Goal: Task Accomplishment & Management: Complete application form

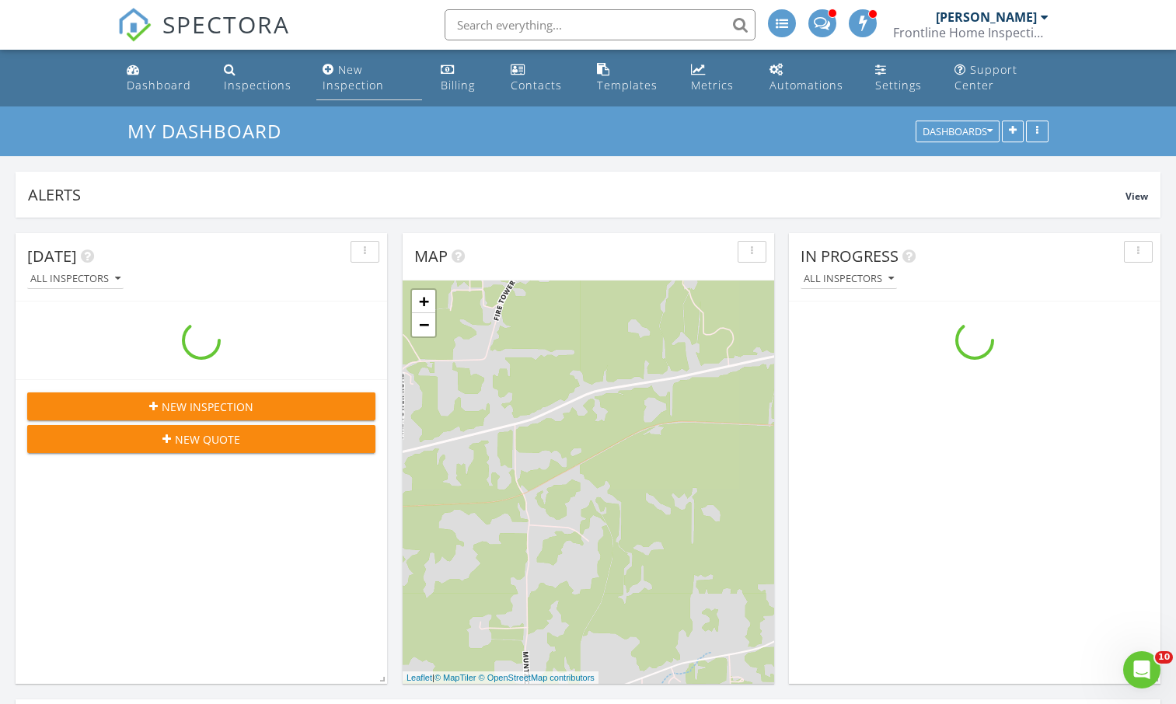
click at [343, 76] on div "New Inspection" at bounding box center [353, 77] width 61 height 30
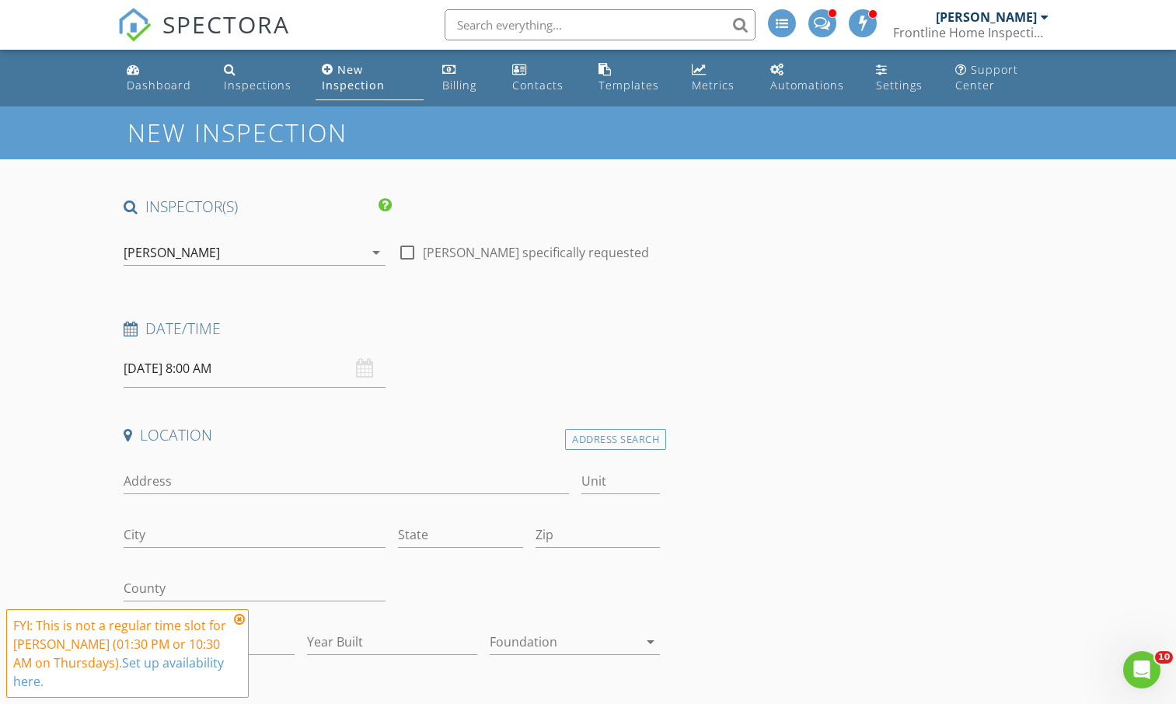
click at [239, 621] on icon at bounding box center [239, 619] width 11 height 12
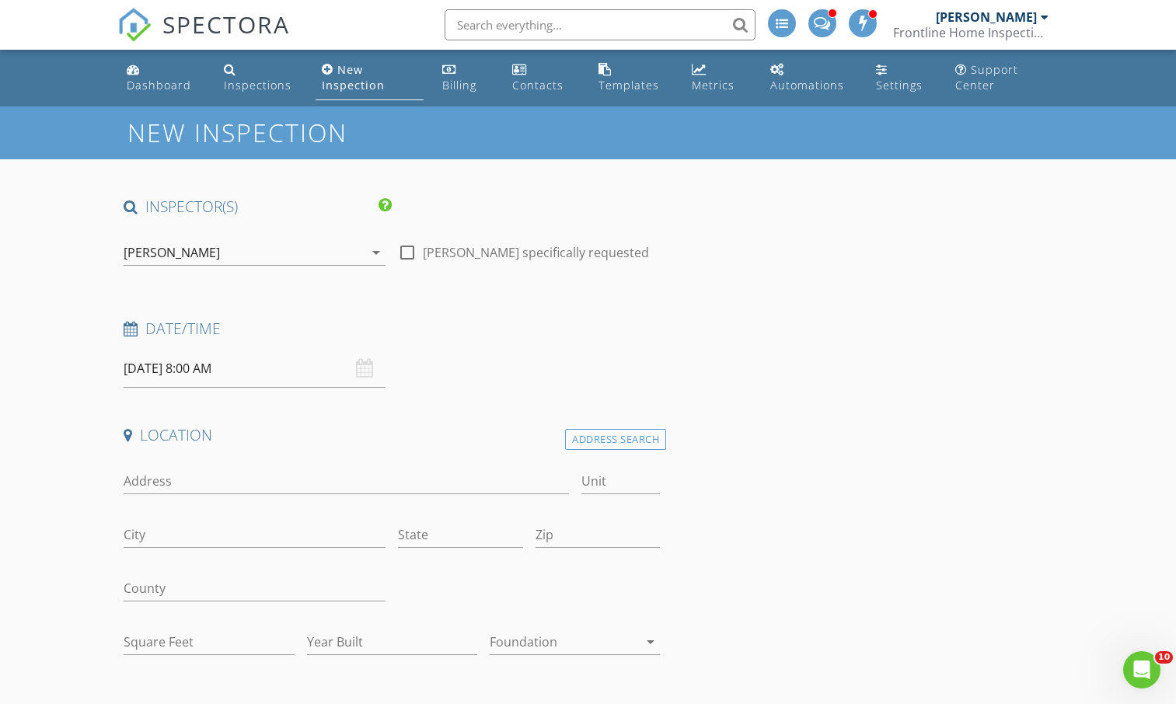
click at [379, 253] on icon "arrow_drop_down" at bounding box center [376, 252] width 19 height 19
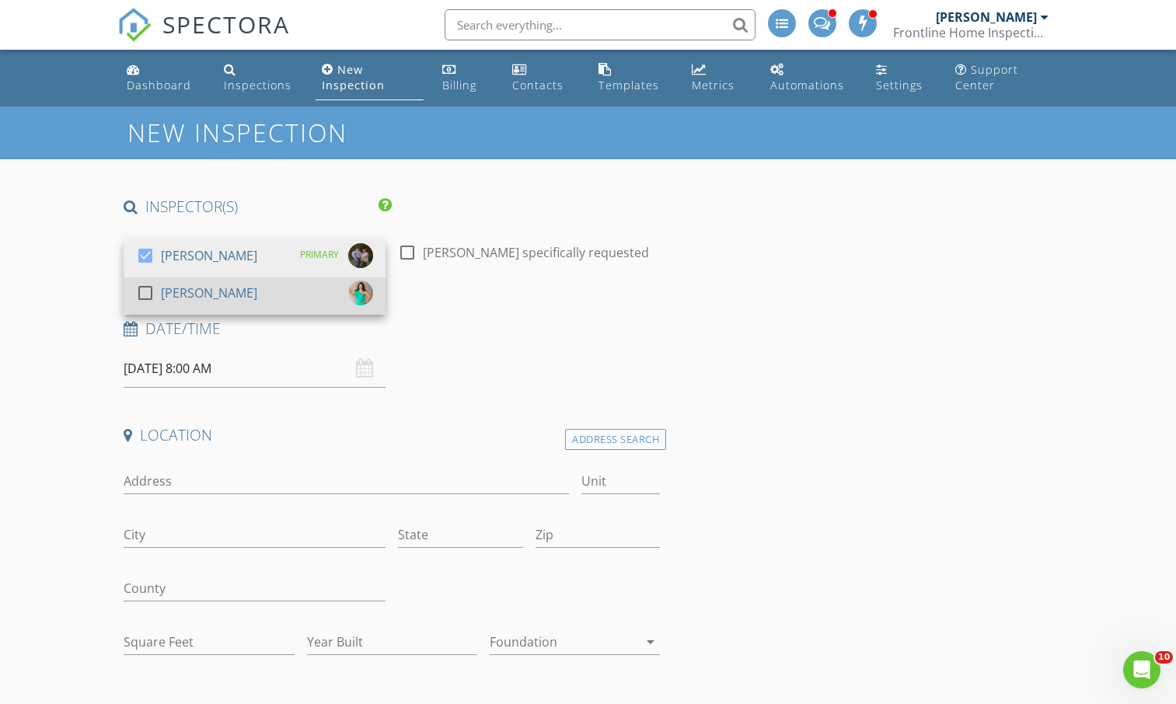
click at [224, 289] on div "[PERSON_NAME]" at bounding box center [209, 293] width 96 height 25
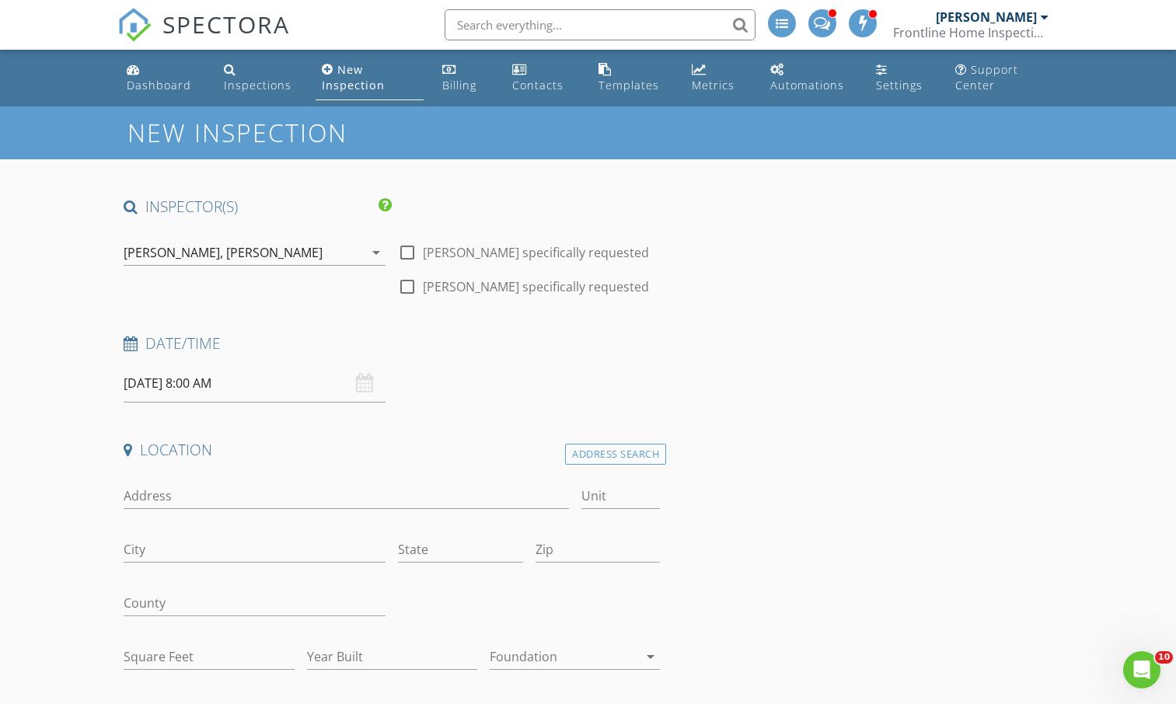
click at [230, 386] on input "08/28/2025 8:00 AM" at bounding box center [255, 384] width 262 height 38
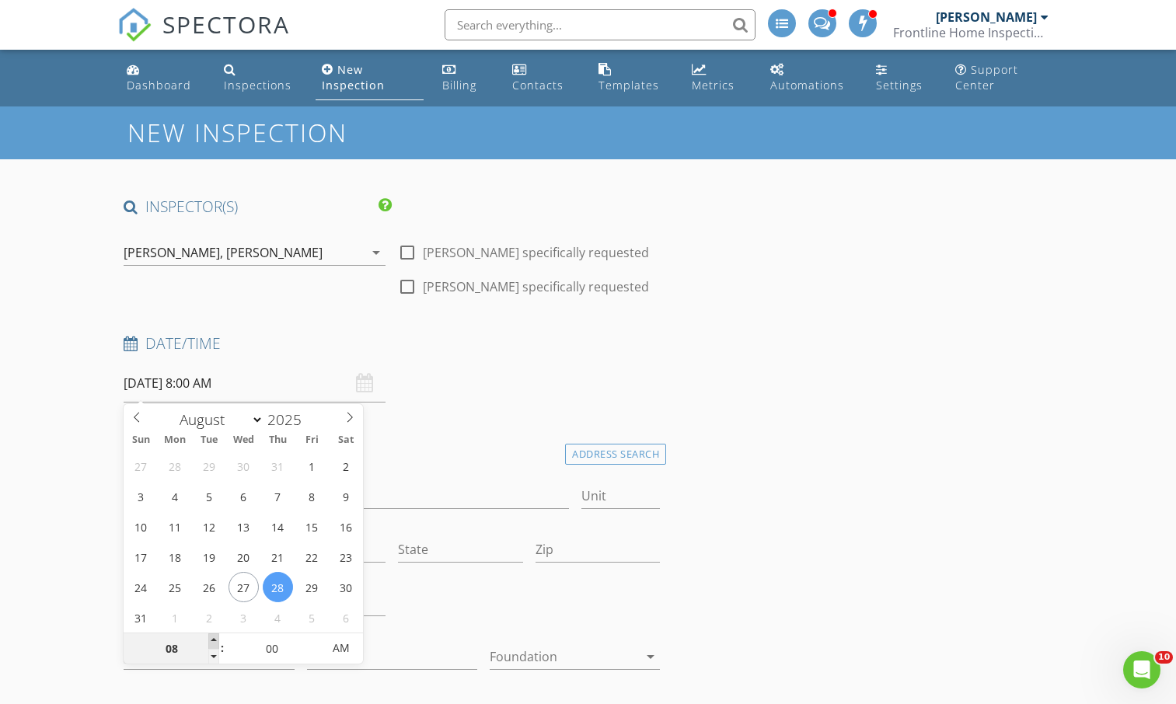
click at [216, 640] on span at bounding box center [213, 642] width 11 height 16
type input "09"
type input "08/28/2025 9:00 AM"
click at [216, 640] on span at bounding box center [213, 642] width 11 height 16
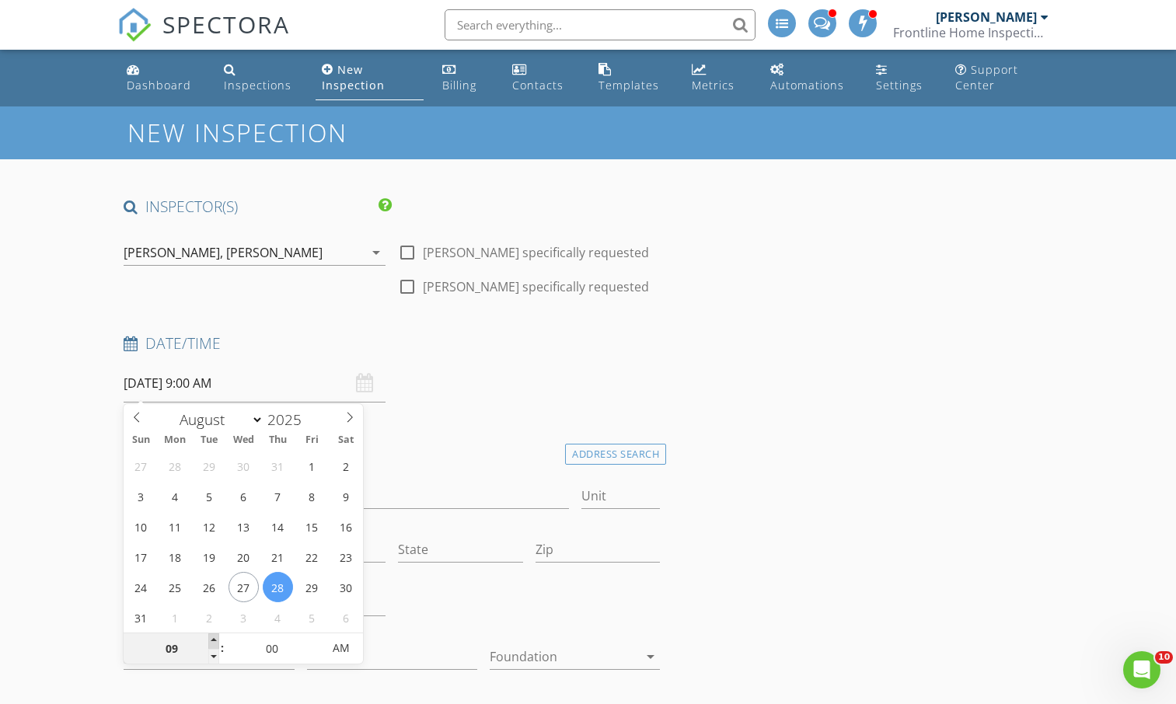
type input "11"
type input "08/28/2025 11:00 AM"
type input "12"
type input "08/28/2025 12:00 PM"
click at [216, 640] on span at bounding box center [213, 642] width 11 height 16
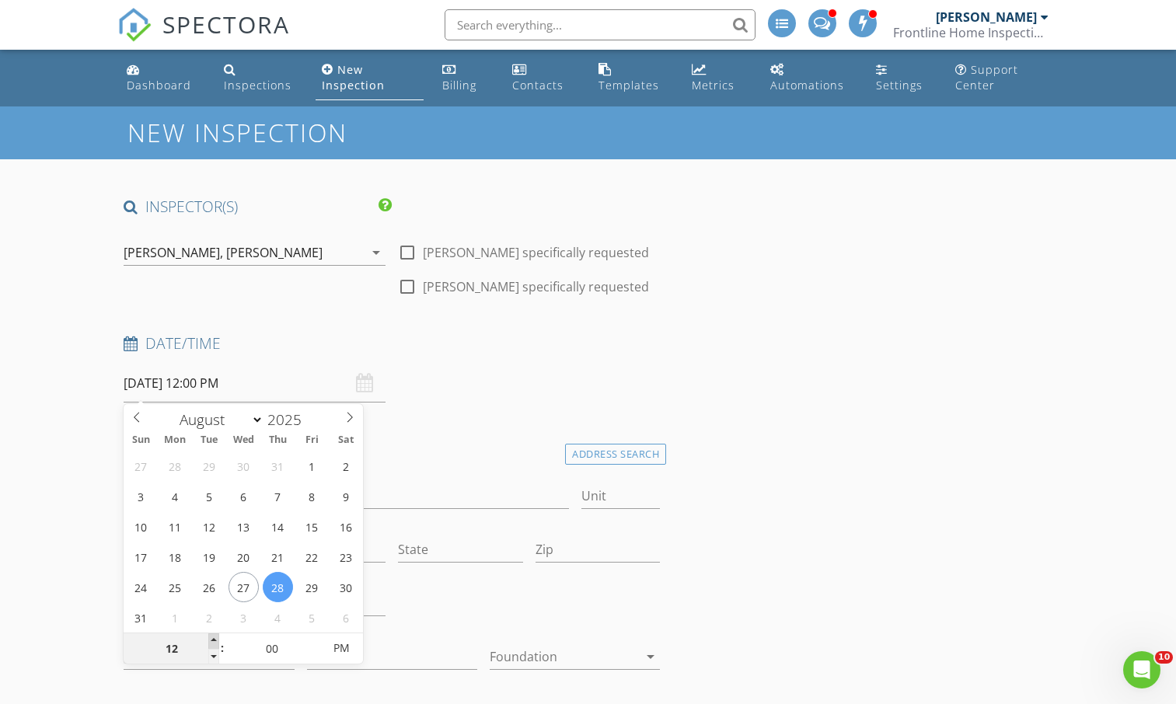
type input "01"
type input "08/28/2025 1:00 PM"
click at [216, 640] on span at bounding box center [213, 642] width 11 height 16
type input "02"
type input "08/28/2025 2:00 PM"
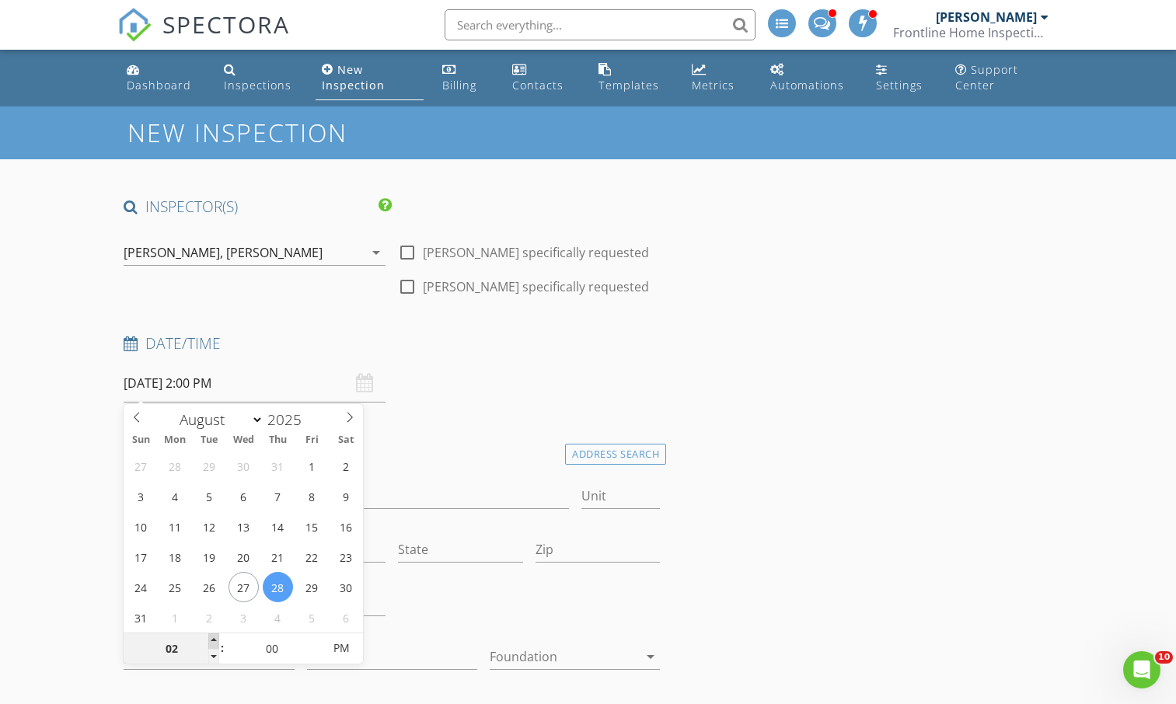
click at [216, 640] on span at bounding box center [213, 642] width 11 height 16
type input "03"
type input "08/28/2025 3:00 PM"
click at [216, 640] on span at bounding box center [213, 642] width 11 height 16
type input "05"
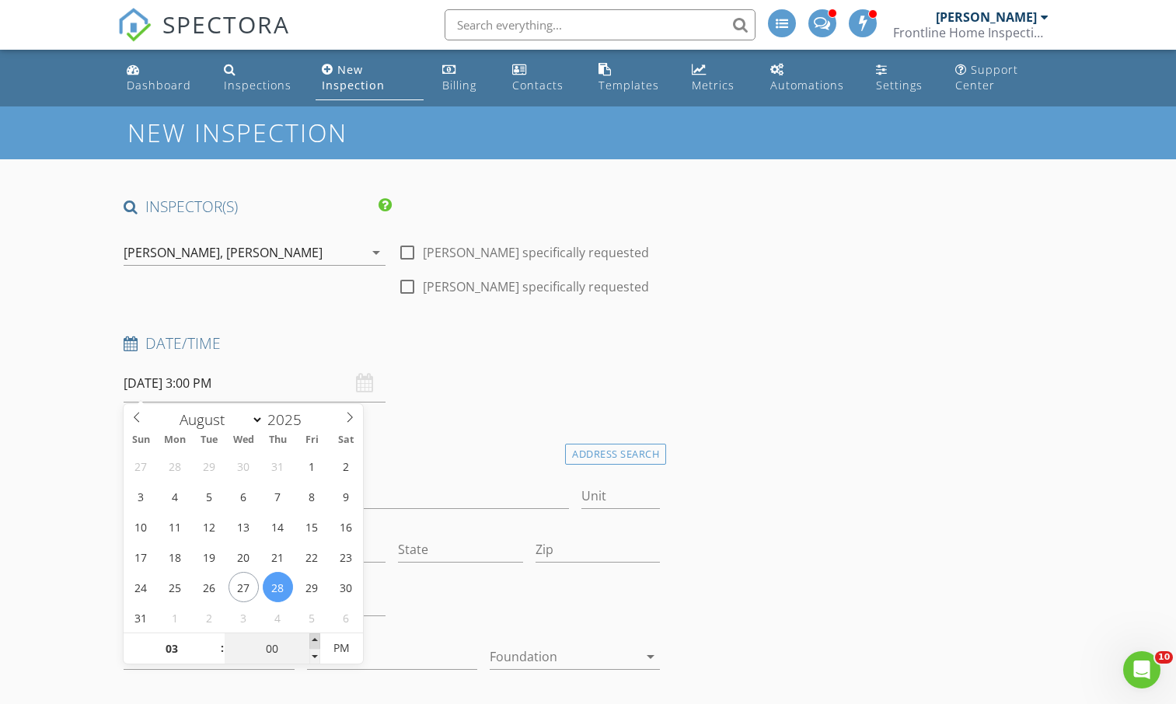
type input "08/28/2025 3:05 PM"
click at [316, 638] on span at bounding box center [314, 642] width 11 height 16
type input "10"
type input "08/28/2025 3:10 PM"
click at [316, 638] on span at bounding box center [314, 642] width 11 height 16
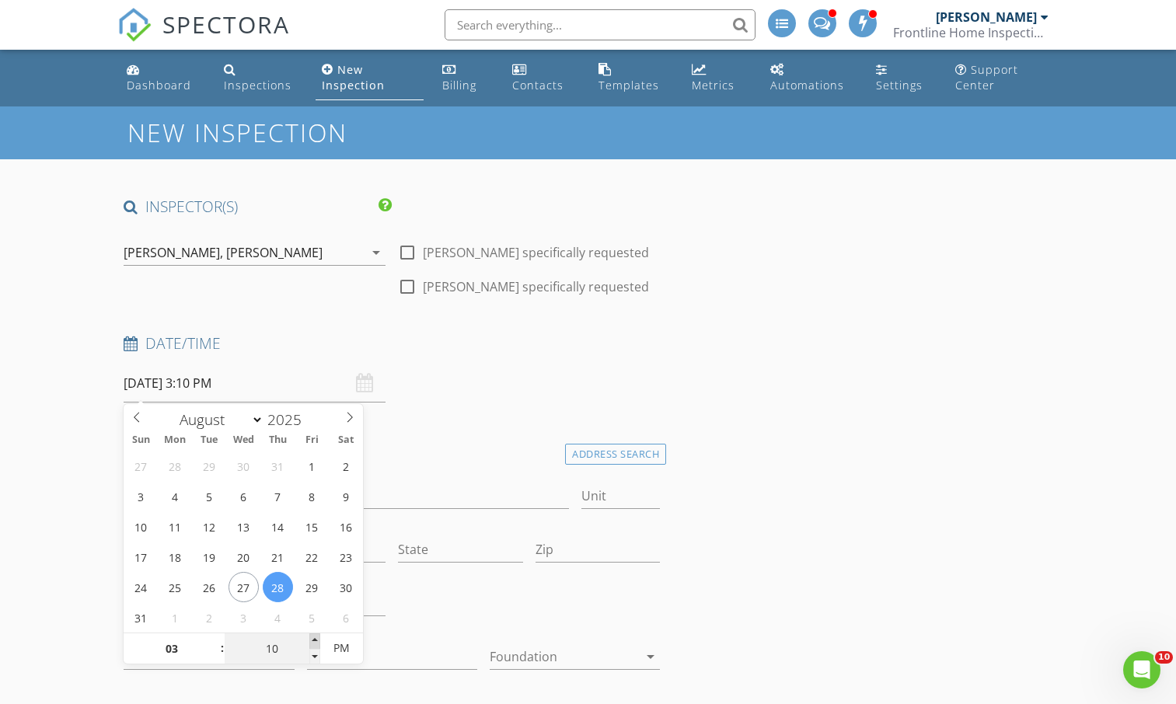
type input "15"
type input "08/28/2025 3:15 PM"
click at [316, 638] on span at bounding box center [314, 642] width 11 height 16
type input "20"
type input "08/28/2025 3:20 PM"
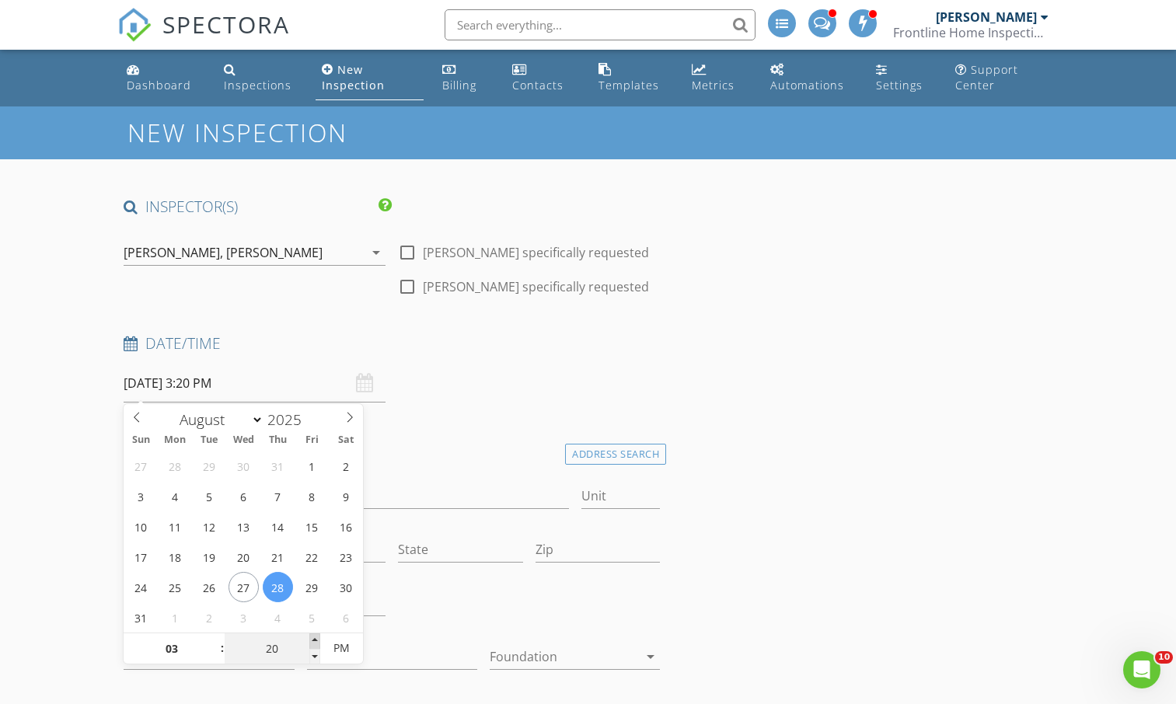
click at [316, 638] on span at bounding box center [314, 642] width 11 height 16
type input "25"
type input "08/28/2025 3:25 PM"
click at [316, 638] on span at bounding box center [314, 642] width 11 height 16
type input "30"
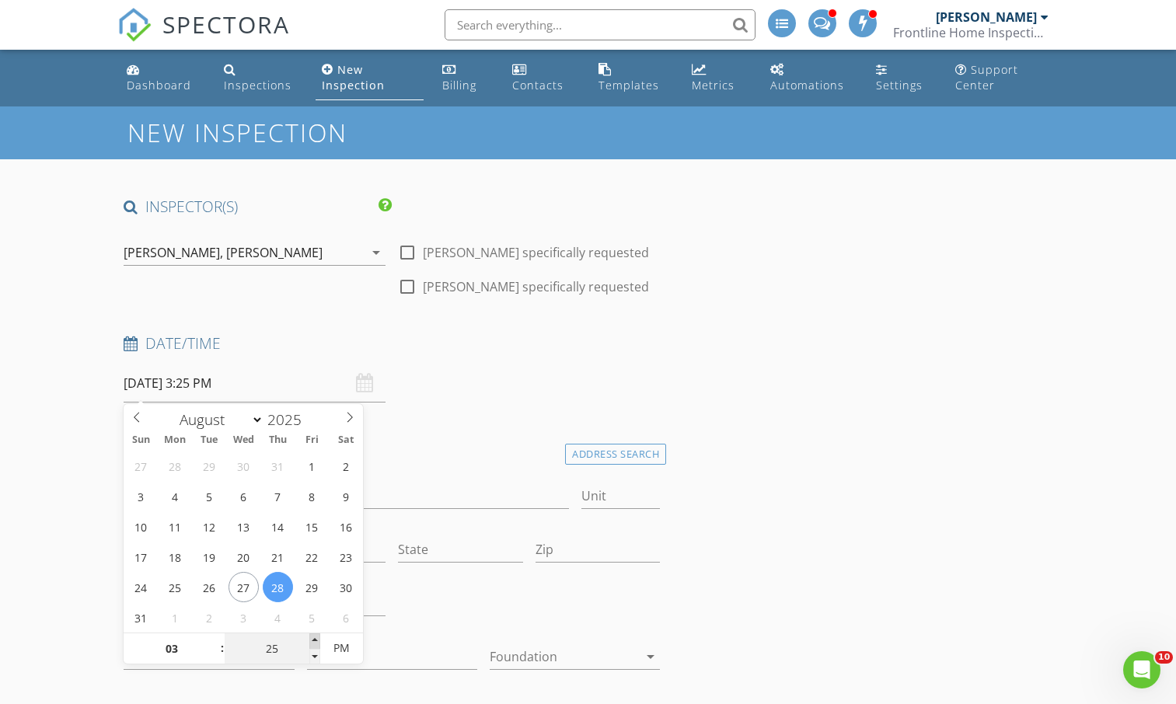
type input "08/28/2025 3:30 PM"
click at [316, 638] on span at bounding box center [314, 642] width 11 height 16
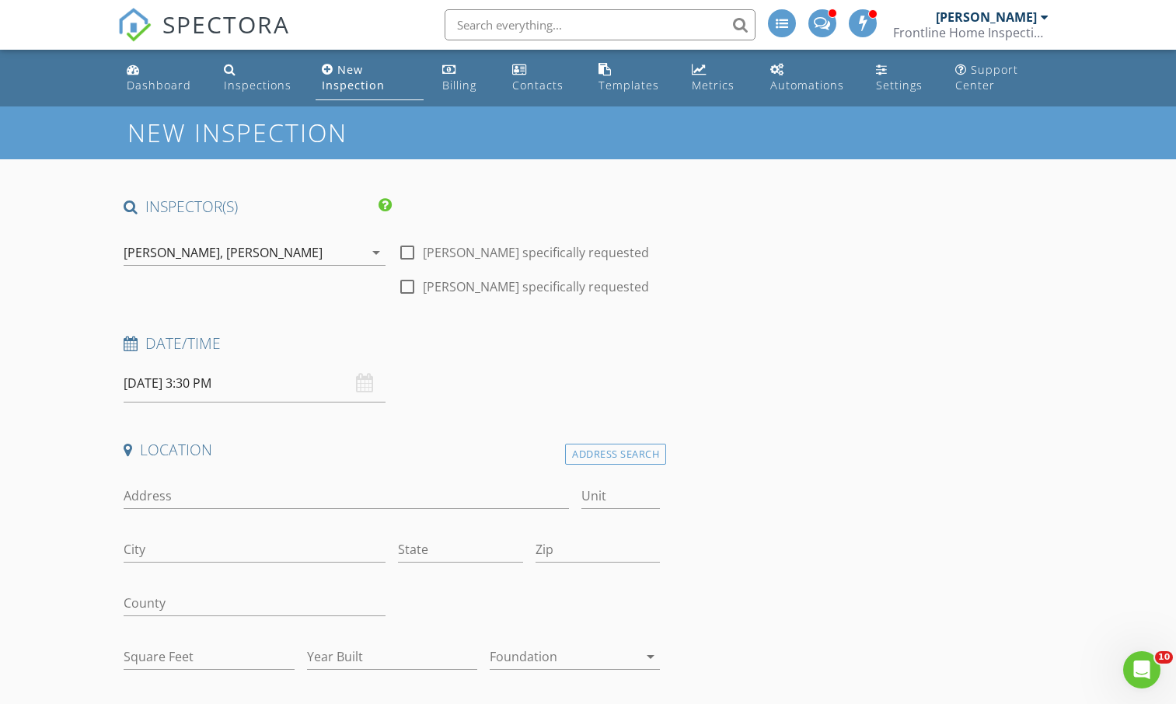
click at [452, 376] on div "Date/Time 08/28/2025 3:30 PM" at bounding box center [391, 367] width 549 height 69
click at [162, 501] on input "Address" at bounding box center [346, 496] width 445 height 26
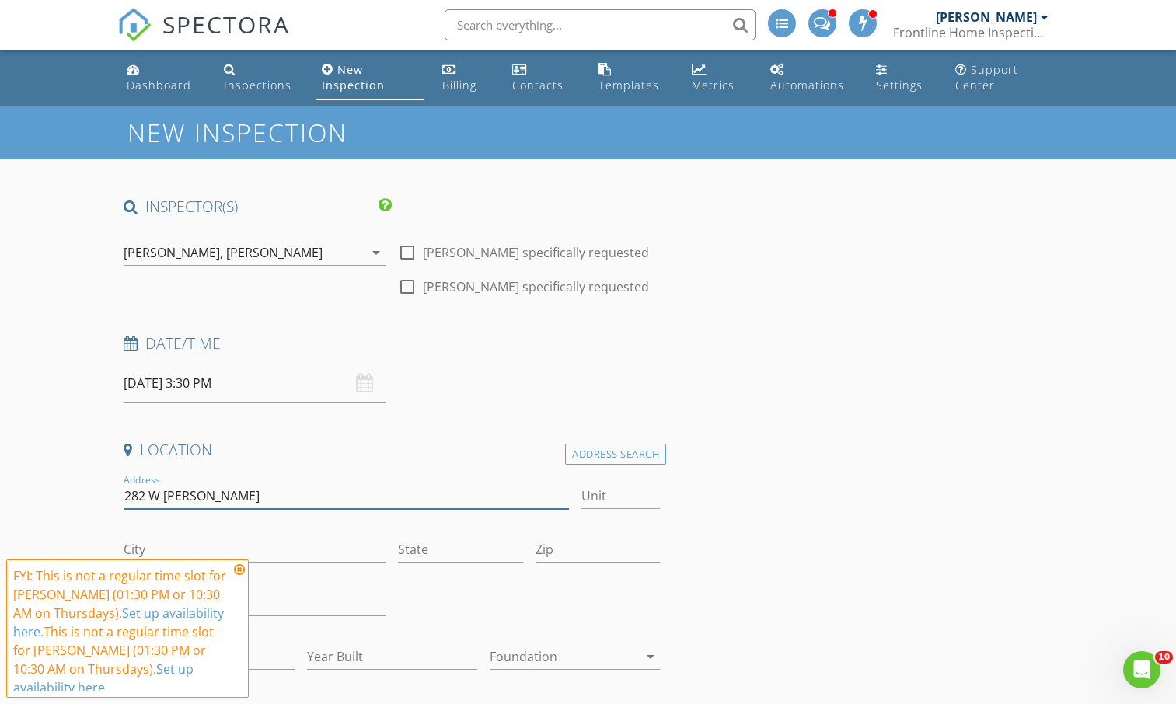
type input "282 W Burton"
click at [240, 571] on icon at bounding box center [239, 570] width 11 height 12
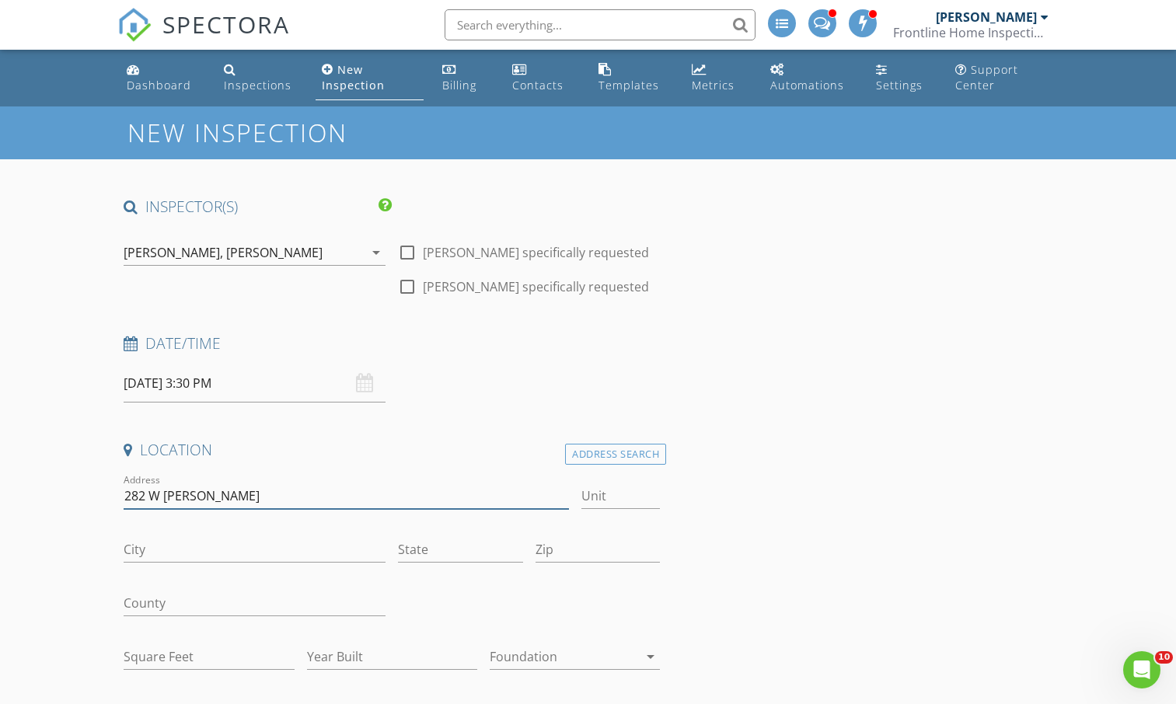
click at [223, 498] on input "282 W Burton" at bounding box center [346, 496] width 445 height 26
click at [153, 550] on input "City" at bounding box center [255, 550] width 262 height 26
type input "M"
type input "Longview"
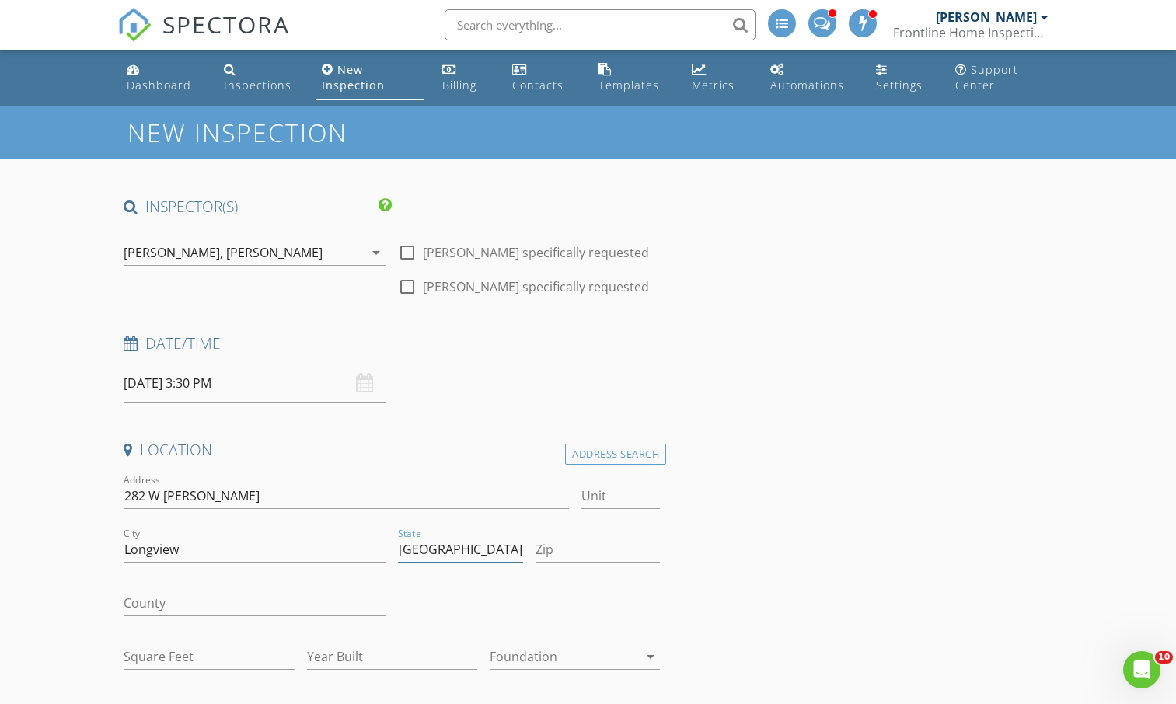
type input "[GEOGRAPHIC_DATA]"
type input "75603"
type input "2635"
type input "2013"
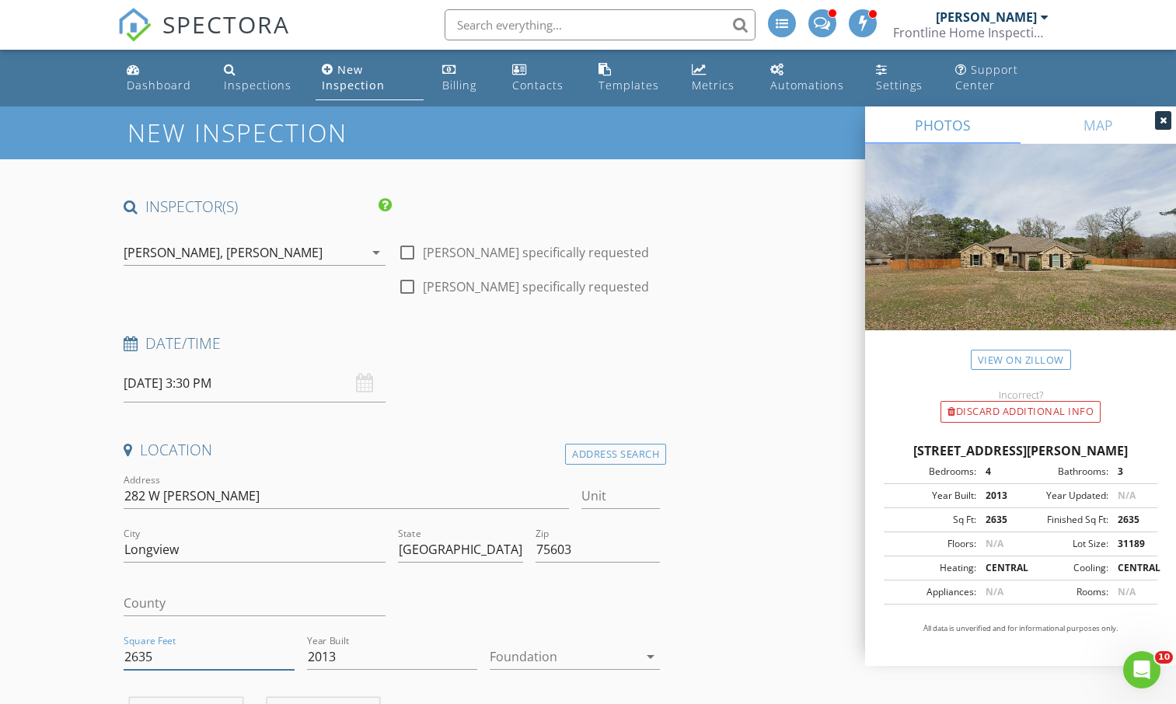
drag, startPoint x: 214, startPoint y: 658, endPoint x: 106, endPoint y: 656, distance: 107.3
type input "3172"
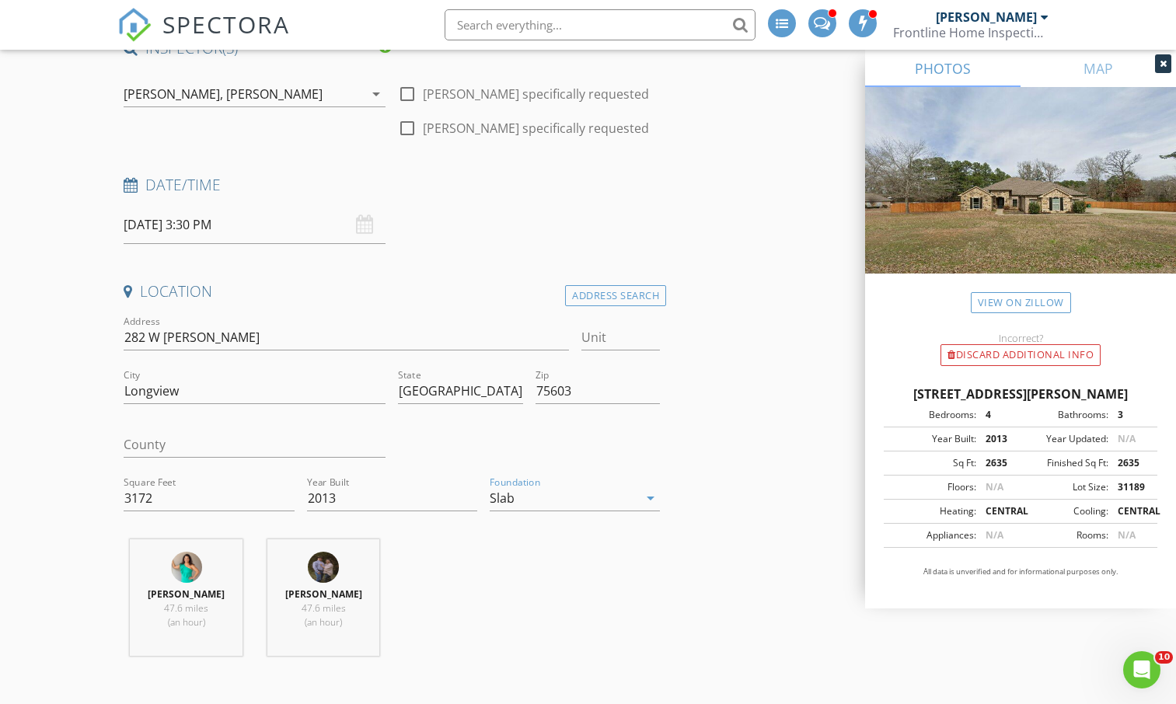
scroll to position [159, 0]
click at [173, 445] on input "County" at bounding box center [255, 444] width 262 height 26
type input "Gregg"
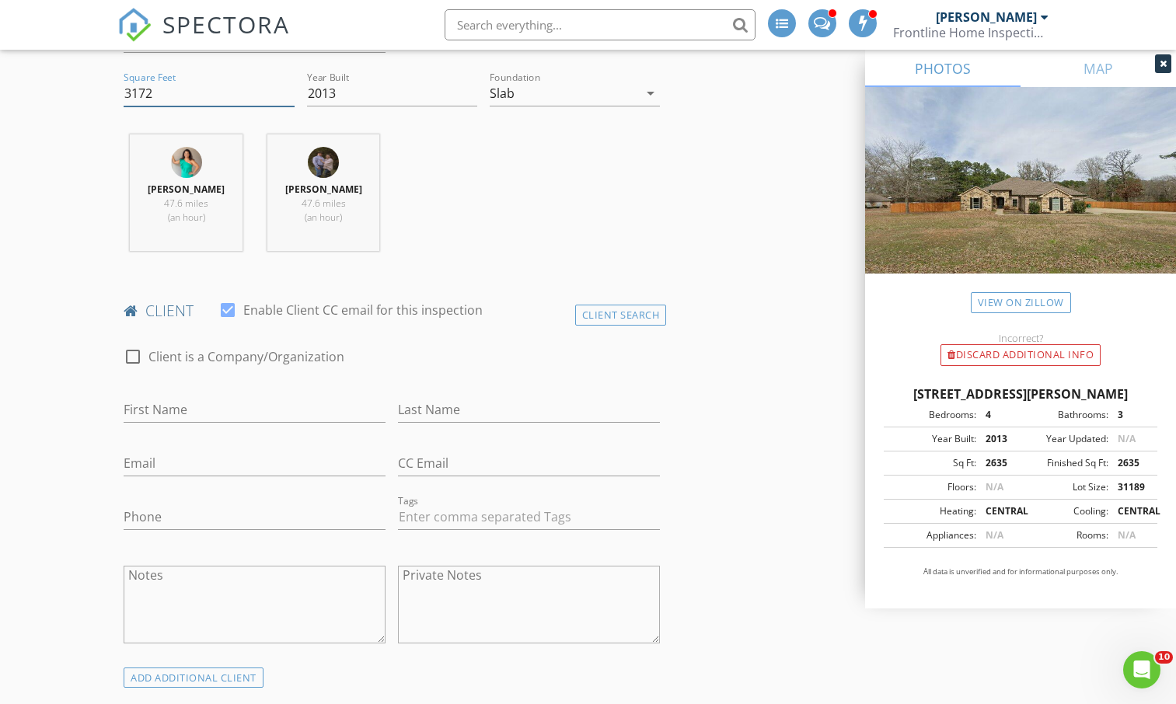
scroll to position [566, 0]
click at [232, 403] on input "First Name" at bounding box center [255, 408] width 262 height 26
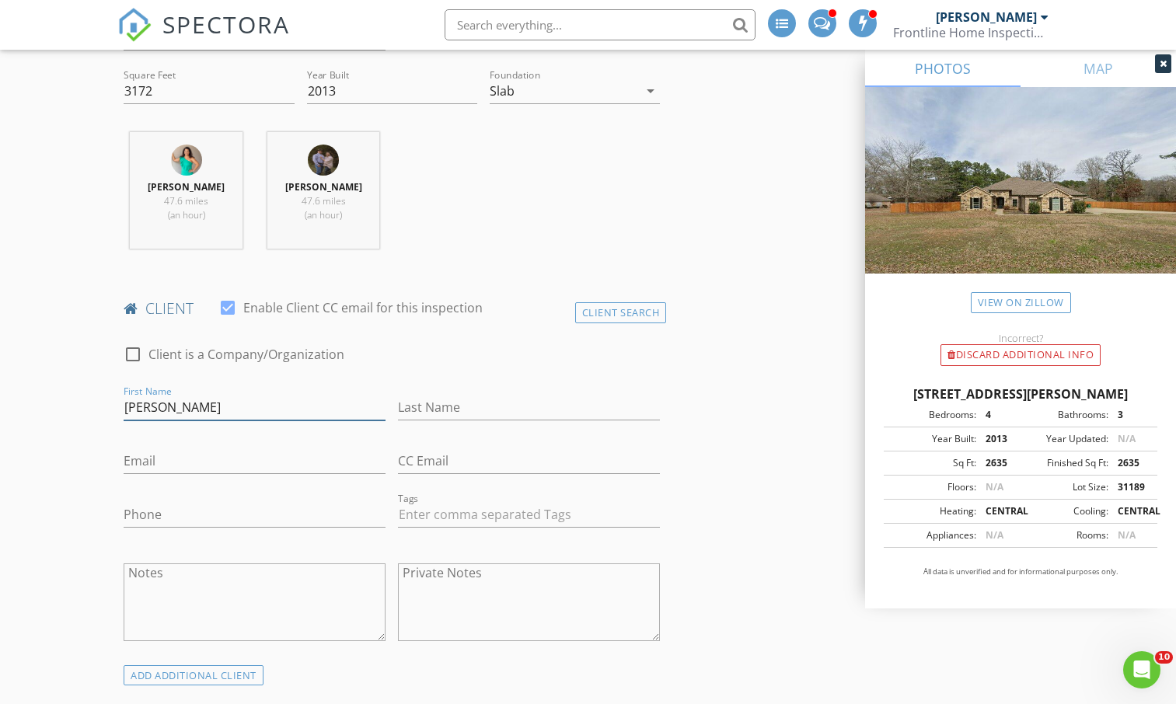
type input "Mike"
type input "Rhea"
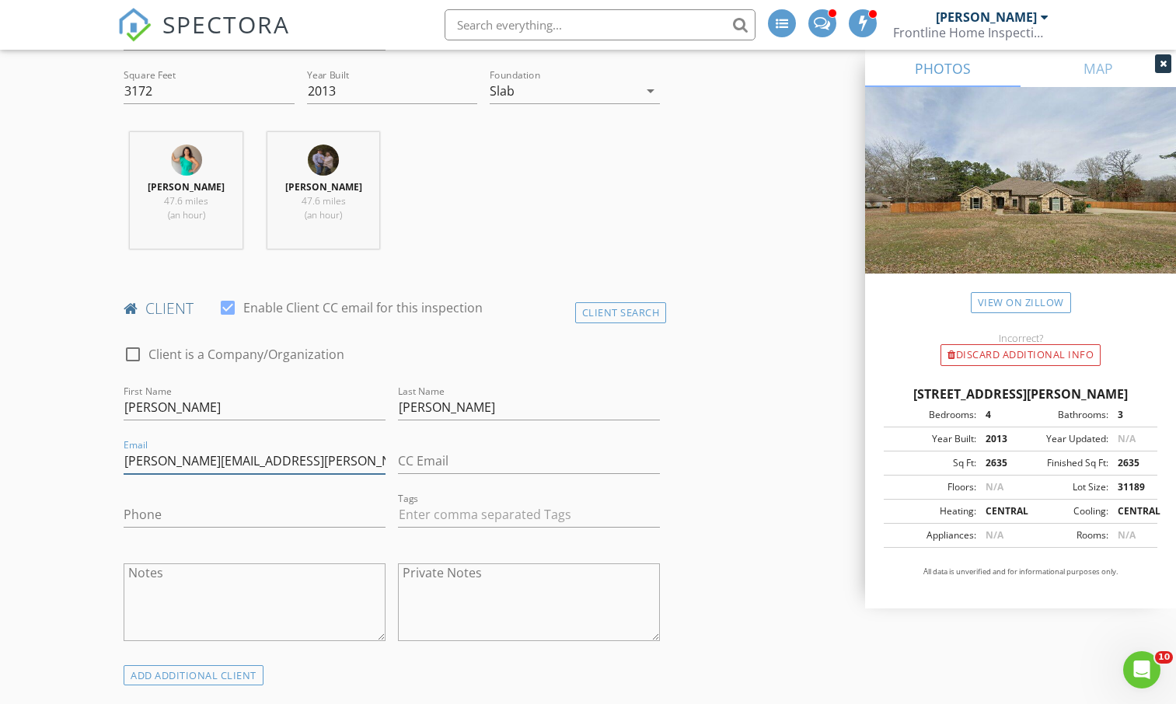
type input "mike.rhea@go2fbt.com"
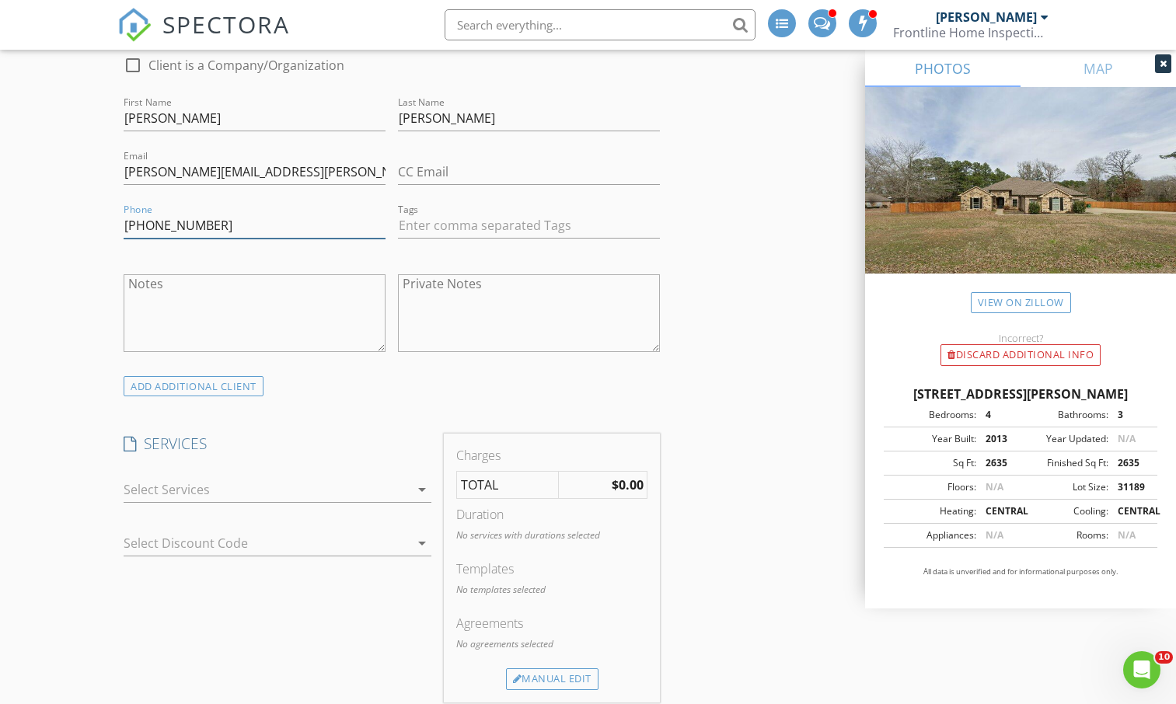
scroll to position [990, 0]
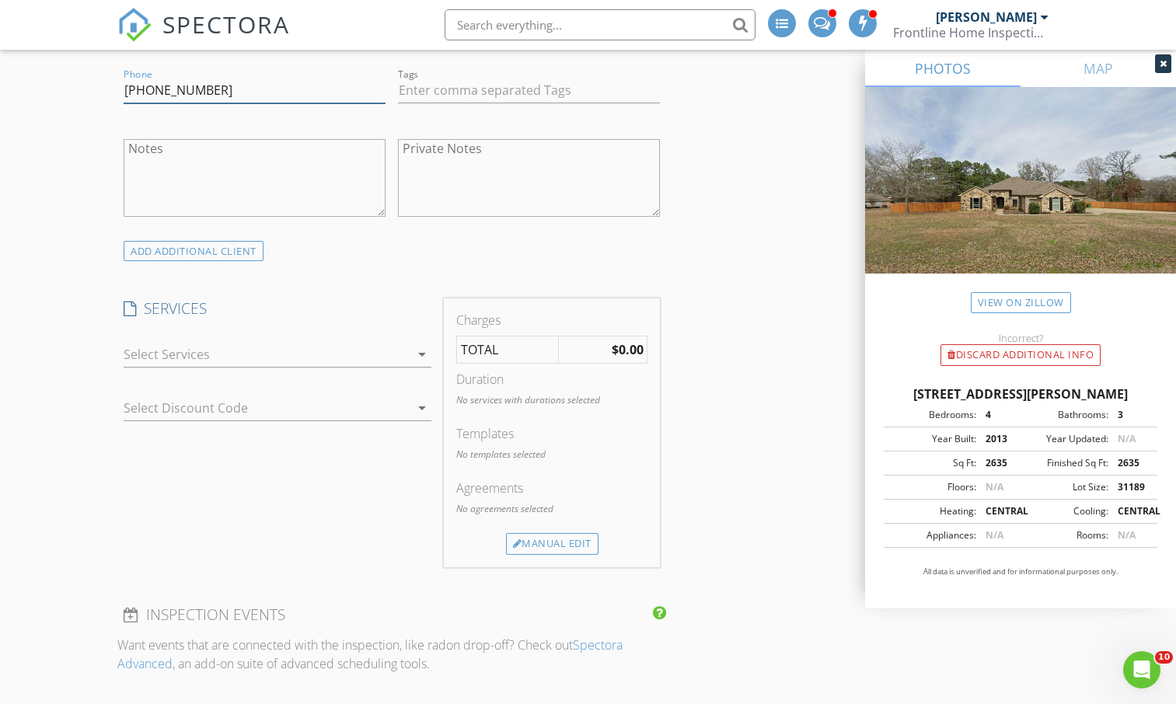
type input "318-290-7581"
click at [199, 365] on div at bounding box center [267, 354] width 286 height 25
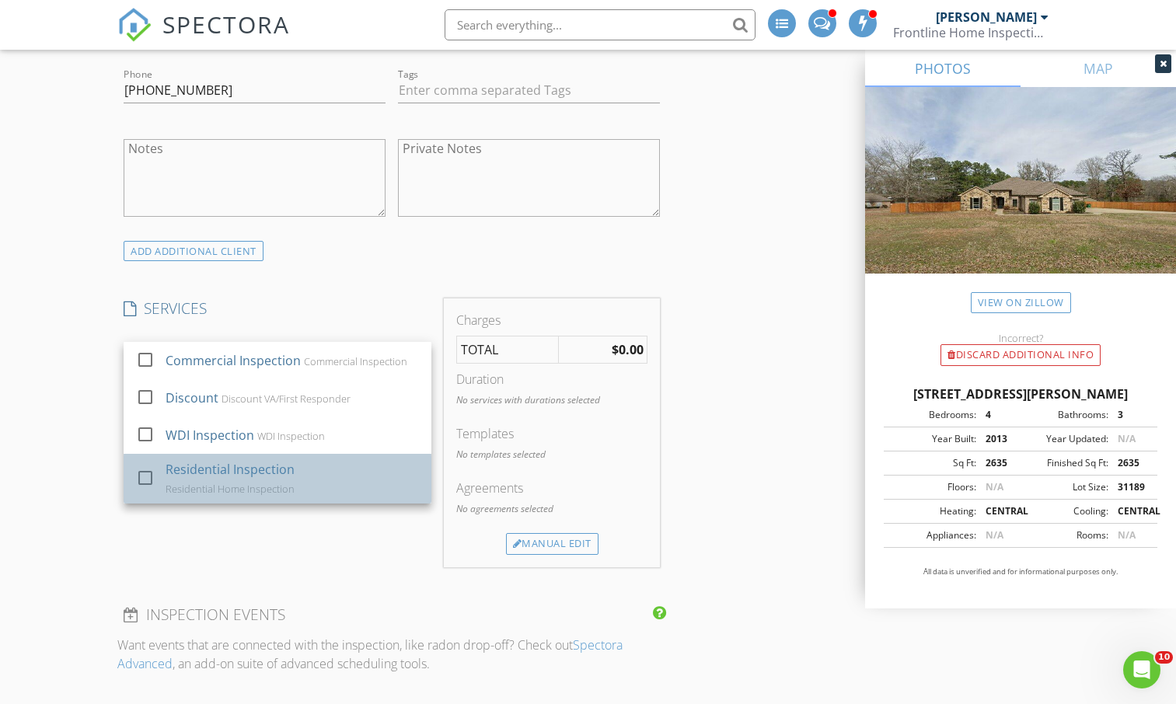
click at [190, 466] on div "Residential Inspection" at bounding box center [230, 469] width 129 height 19
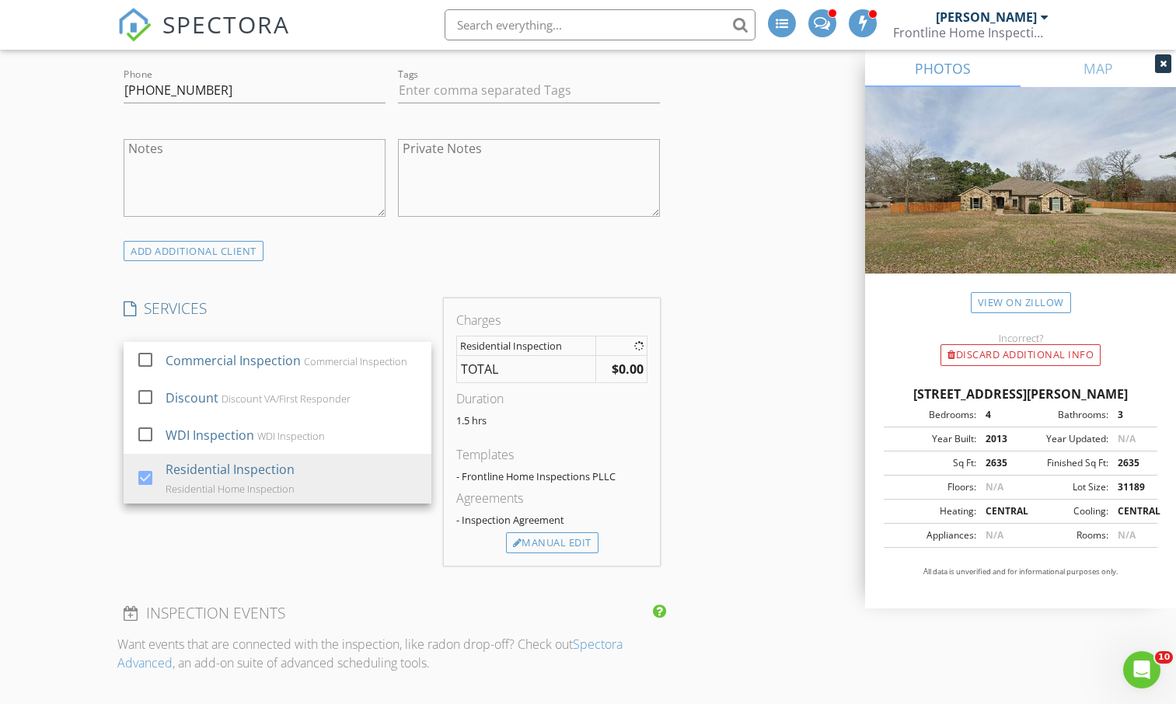
click at [83, 457] on div "New Inspection INSPECTOR(S) check_box Jason Sutton PRIMARY check_box Linna Sutt…" at bounding box center [588, 599] width 1176 height 2967
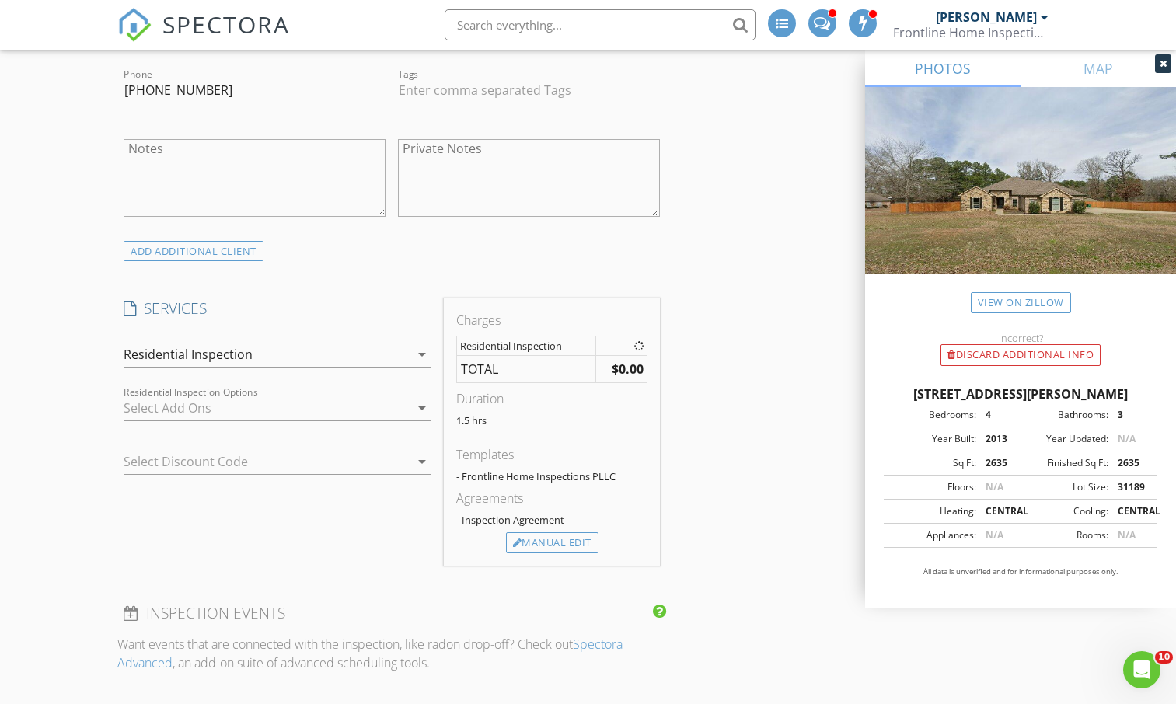
click at [191, 407] on div at bounding box center [267, 408] width 286 height 25
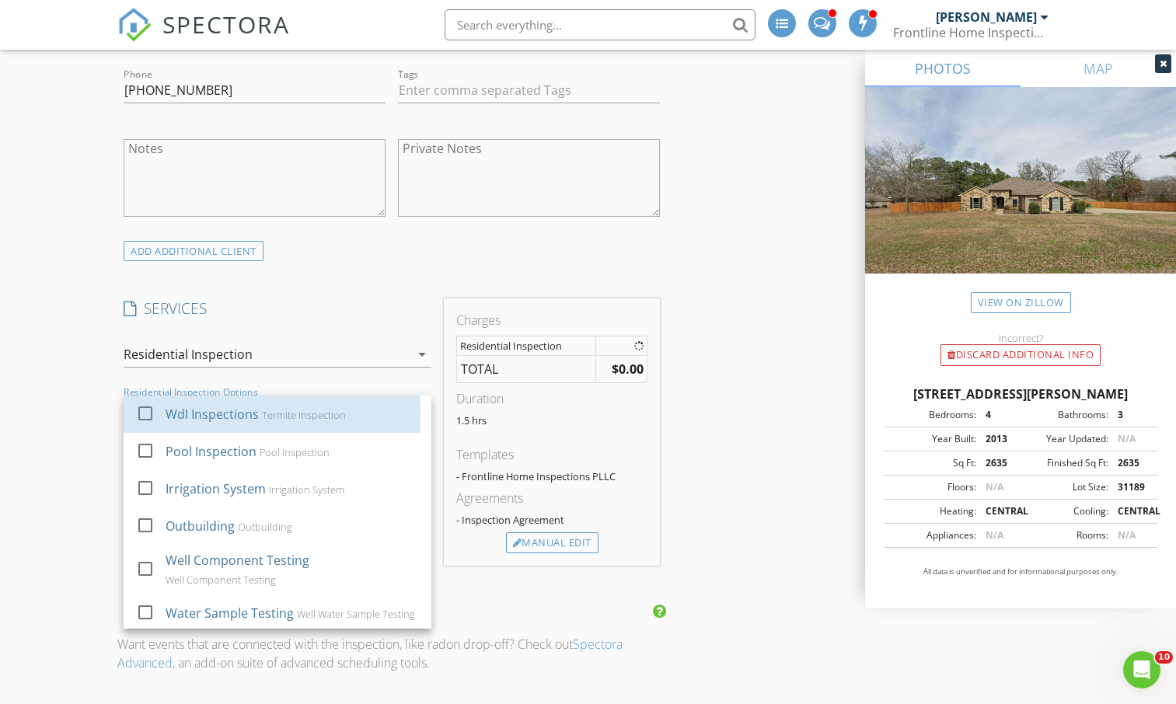
click at [191, 407] on div "WdI Inspections" at bounding box center [212, 414] width 93 height 19
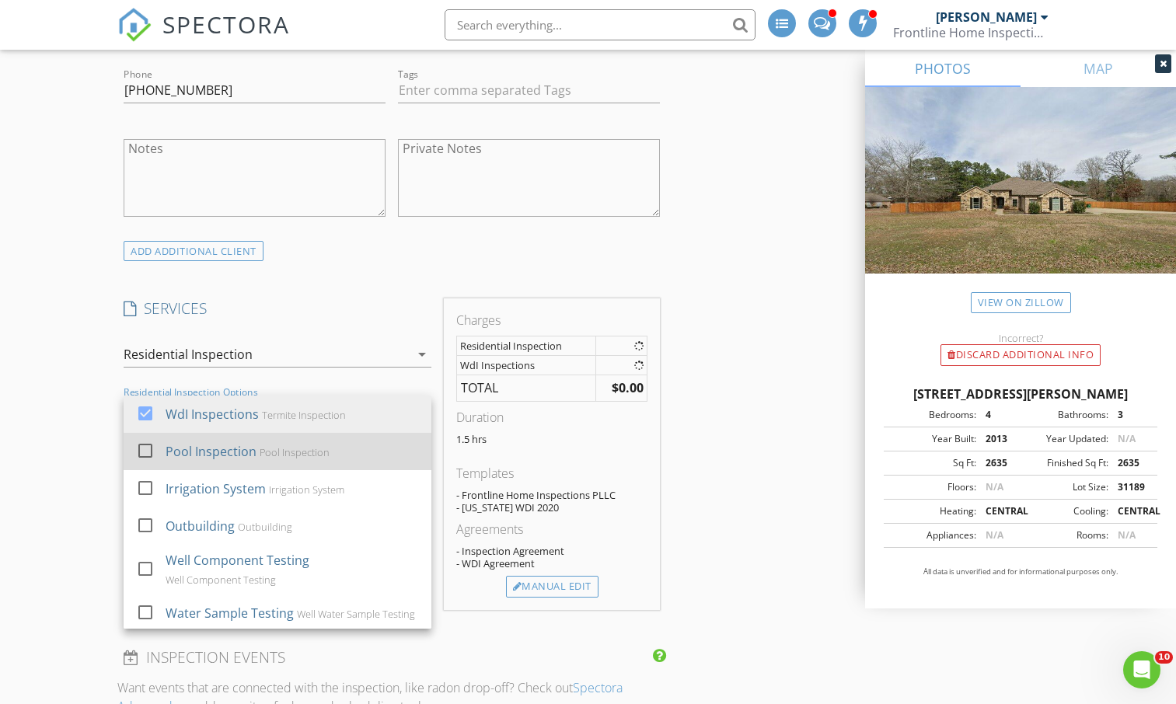
click at [186, 447] on div "Pool Inspection" at bounding box center [211, 451] width 91 height 19
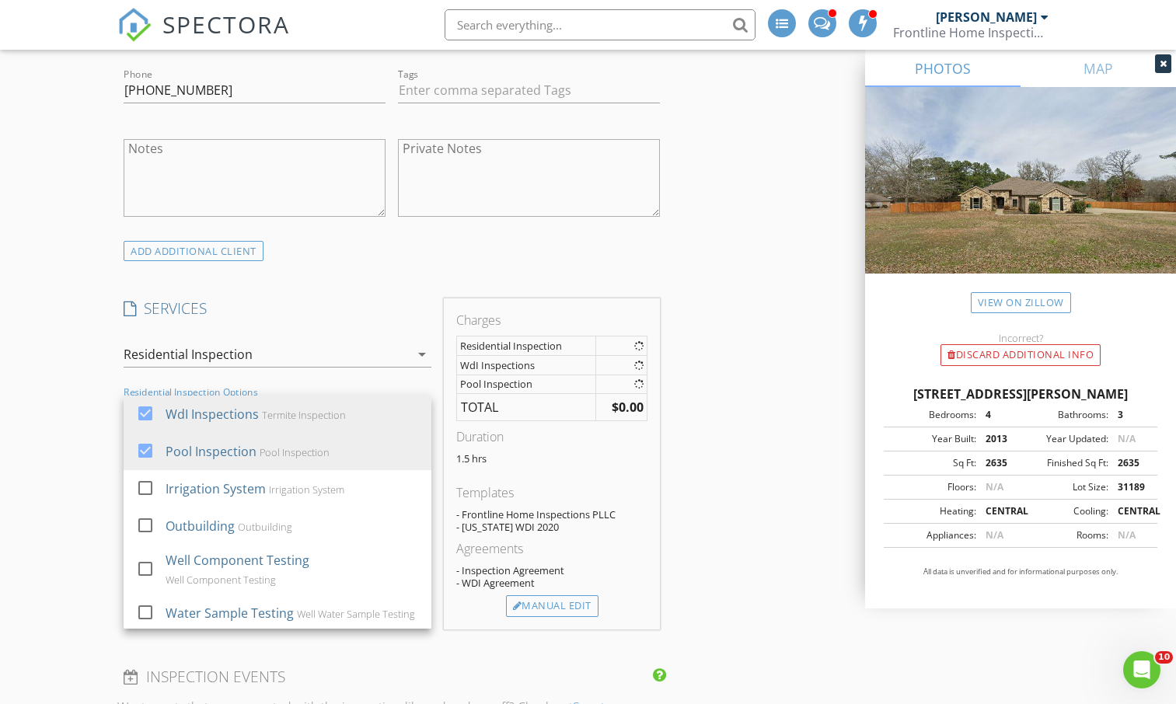
click at [68, 502] on div "New Inspection INSPECTOR(S) check_box Jason Sutton PRIMARY check_box Linna Sutt…" at bounding box center [588, 631] width 1176 height 3030
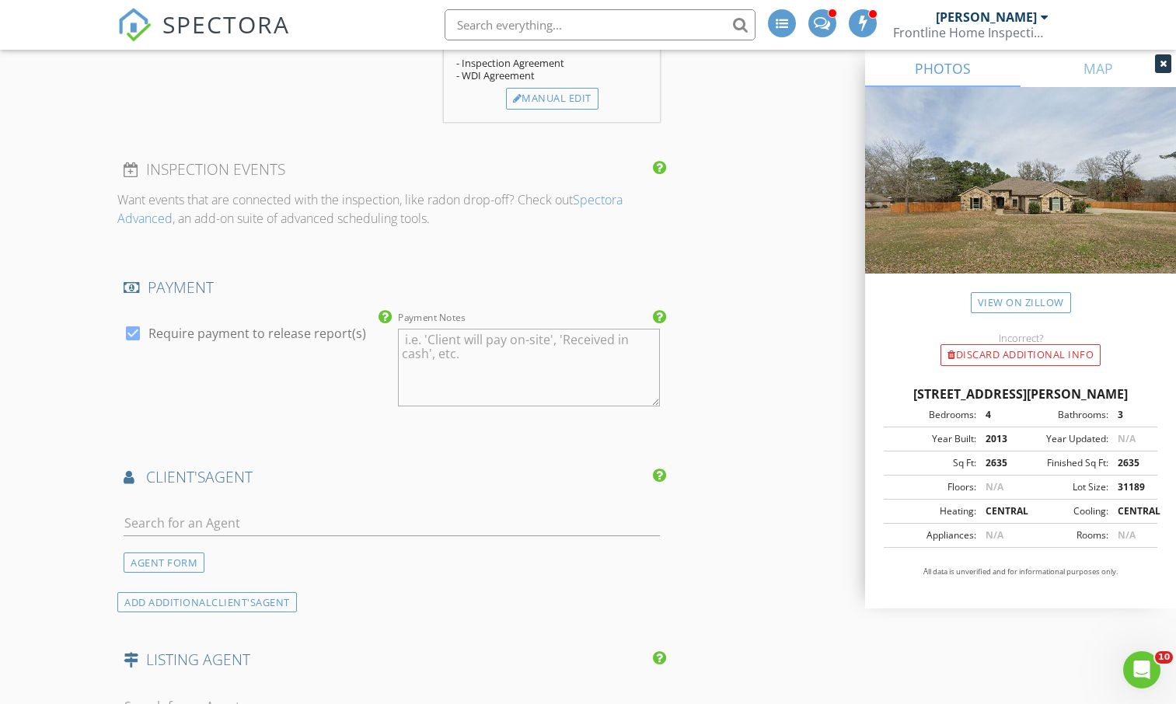
scroll to position [1553, 0]
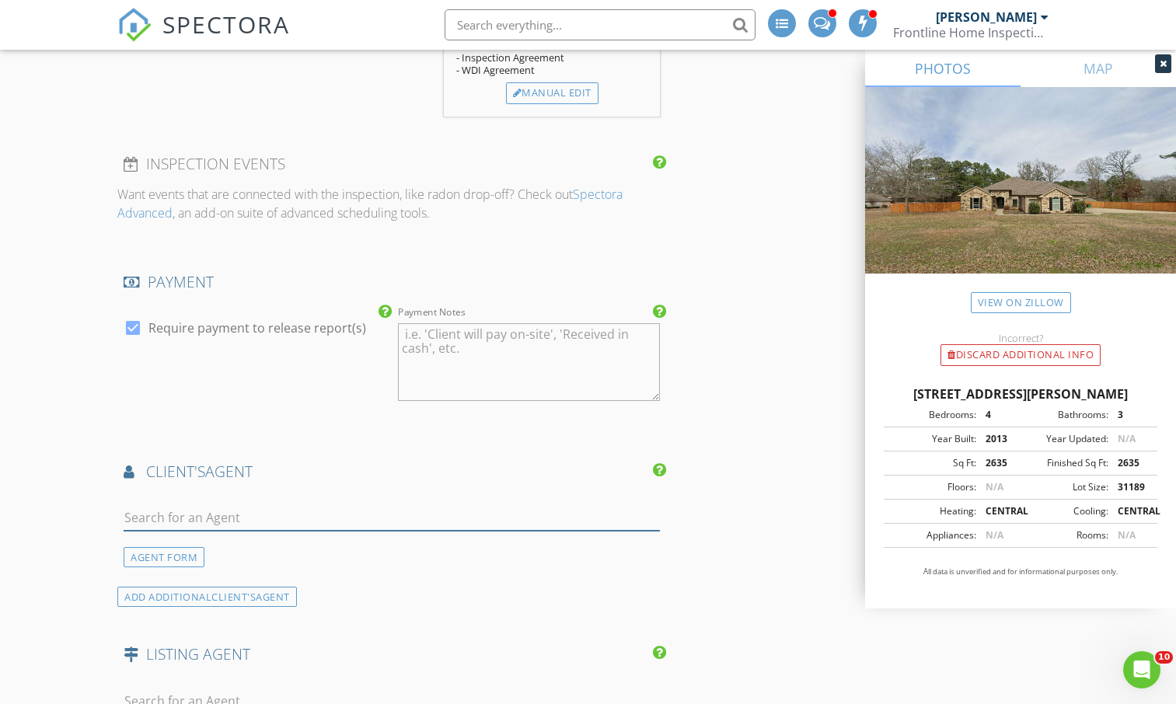
click at [179, 518] on input "text" at bounding box center [392, 518] width 536 height 26
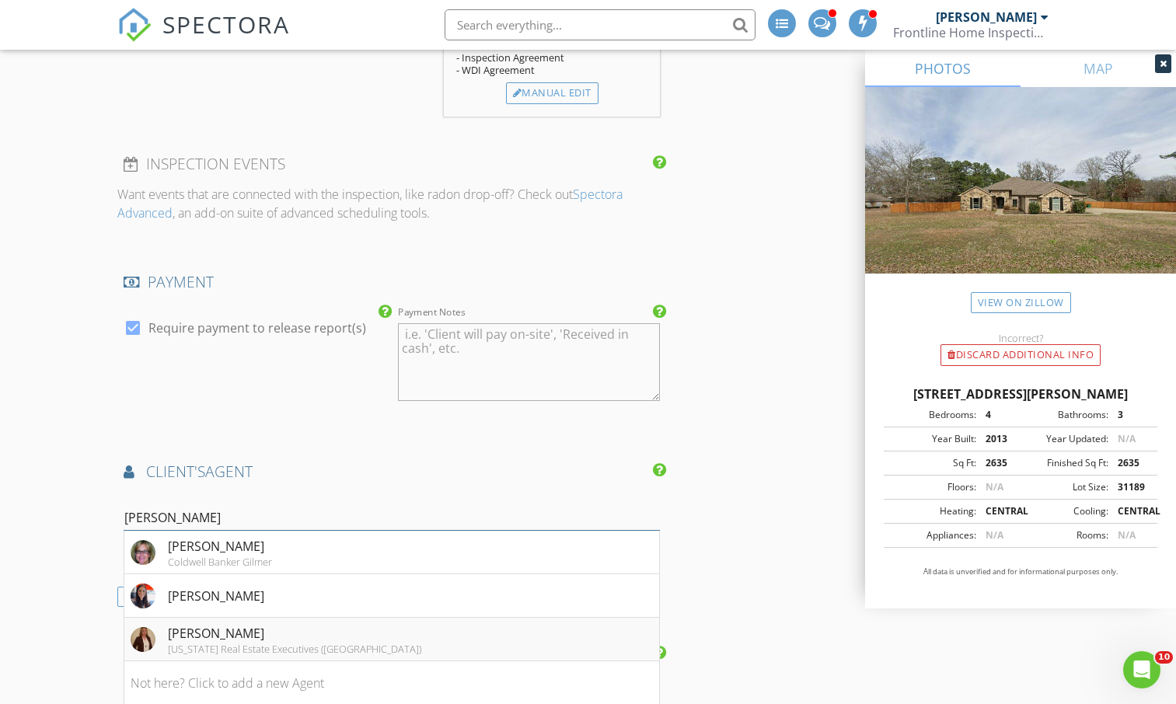
type input "Wendy"
click at [214, 630] on div "Wendy Lashua" at bounding box center [294, 633] width 253 height 19
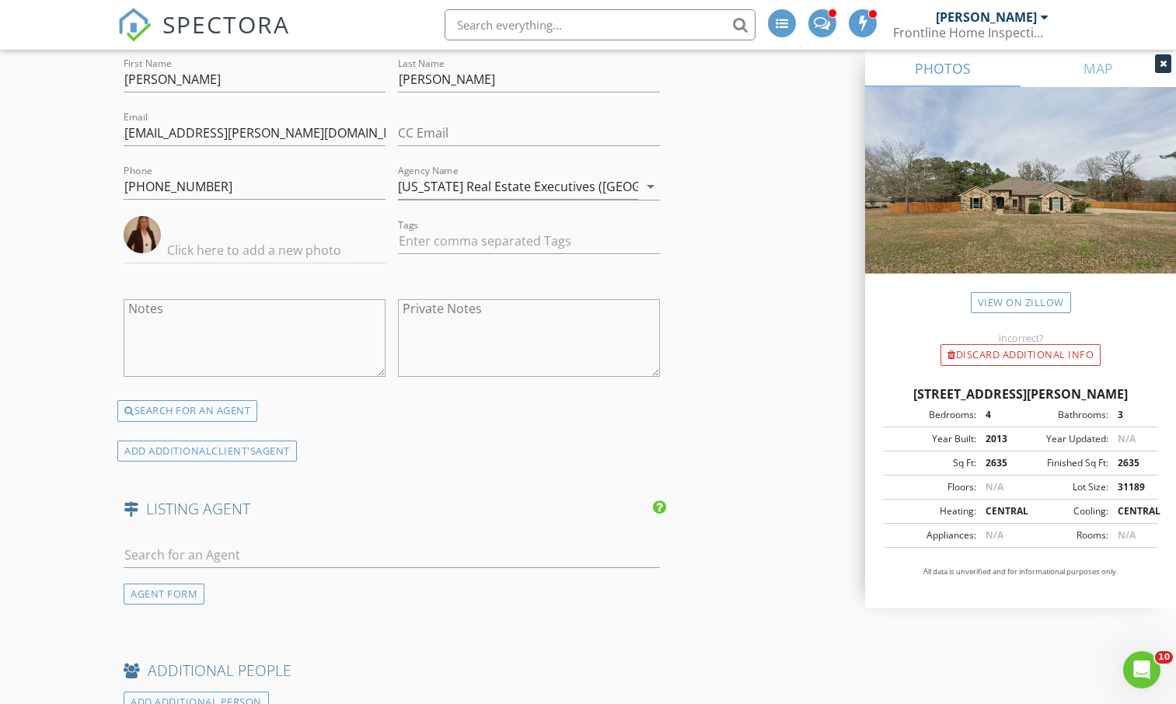
scroll to position [2155, 0]
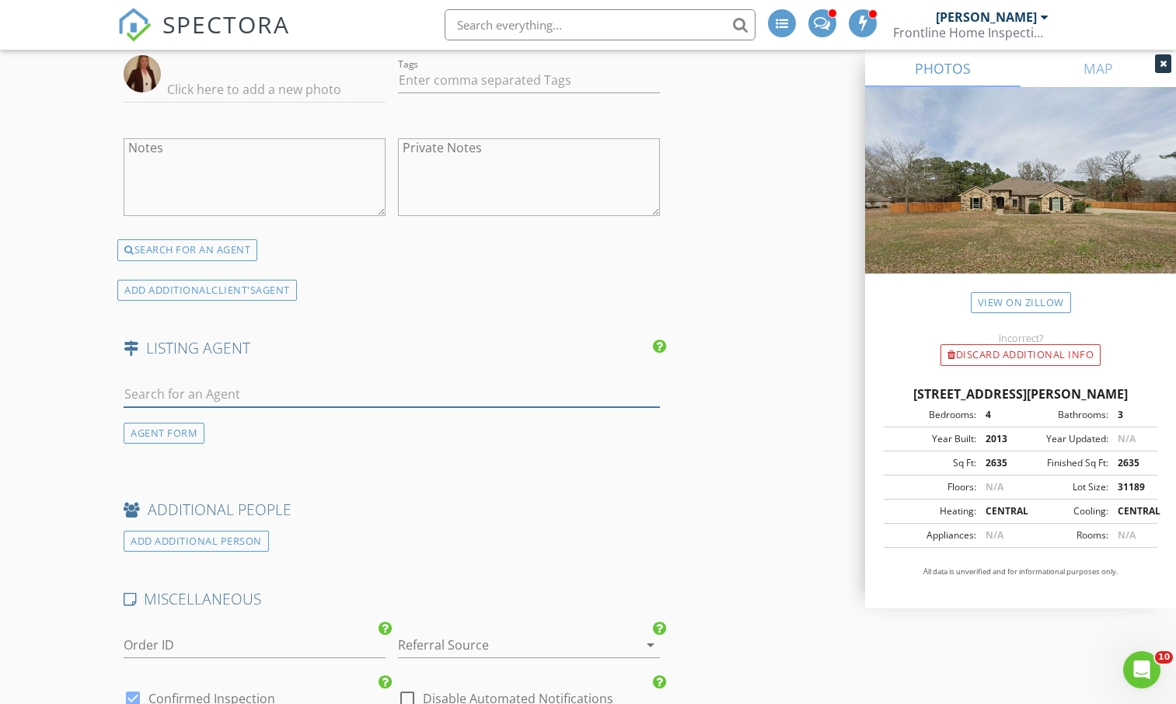
click at [220, 400] on input "text" at bounding box center [392, 395] width 536 height 26
type input "Wendy La"
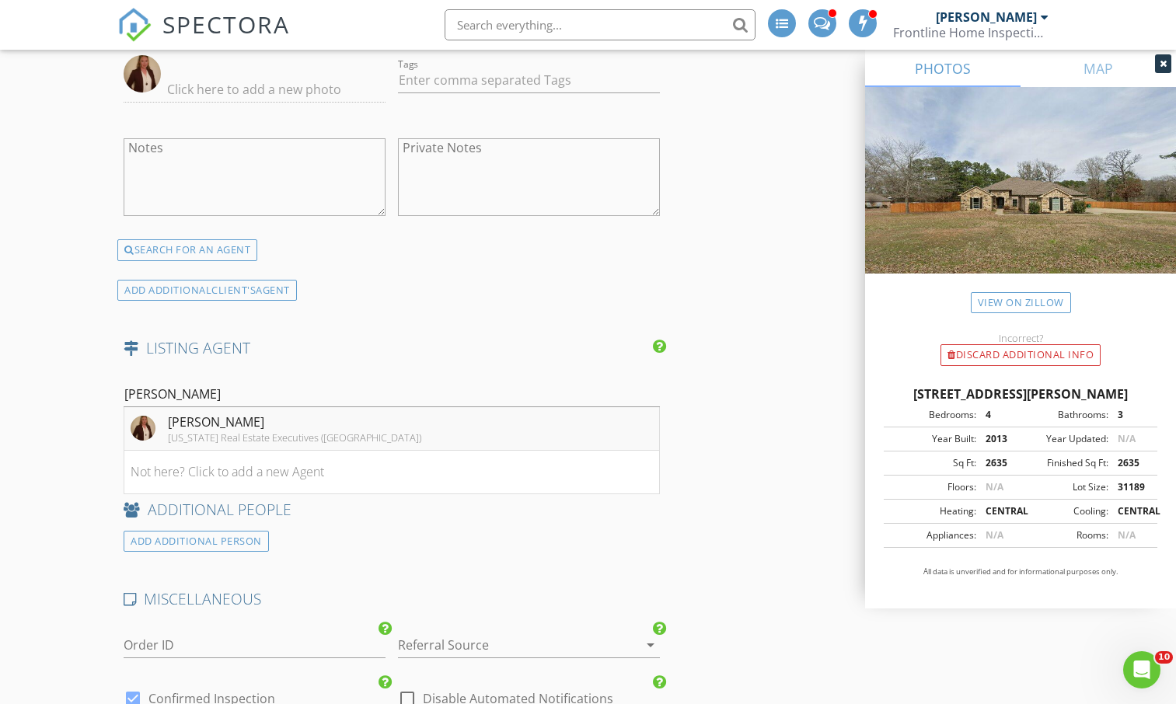
click at [221, 424] on div "Wendy Lashua" at bounding box center [294, 422] width 253 height 19
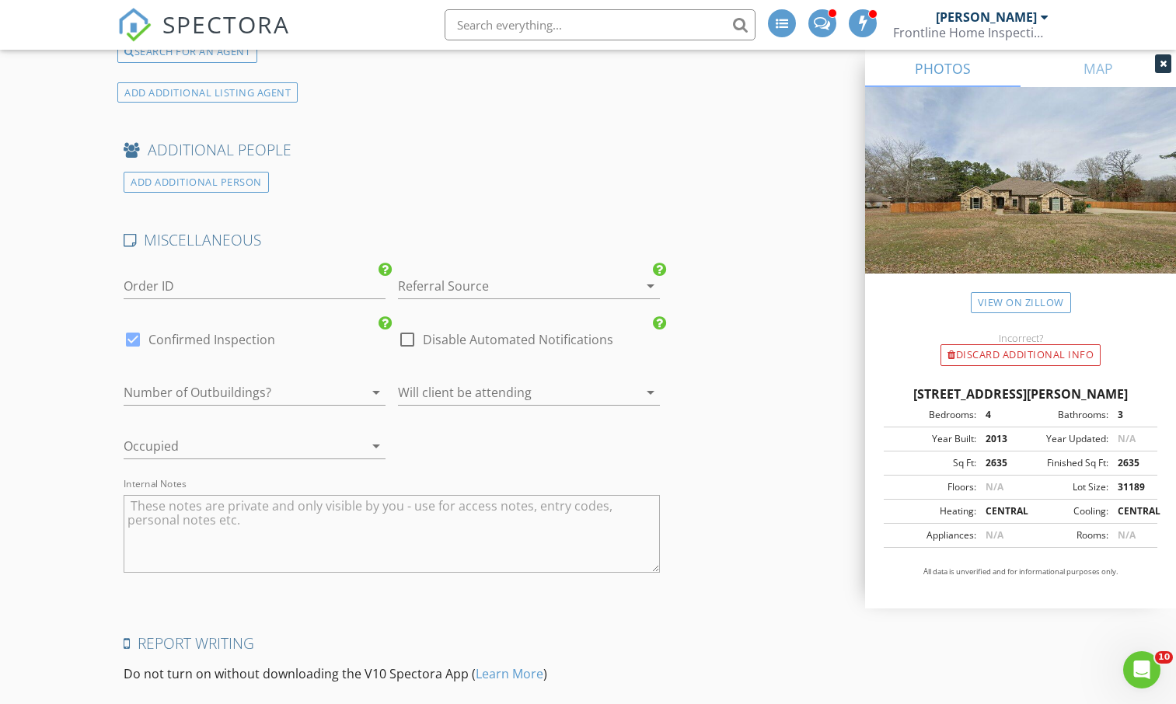
scroll to position [2842, 0]
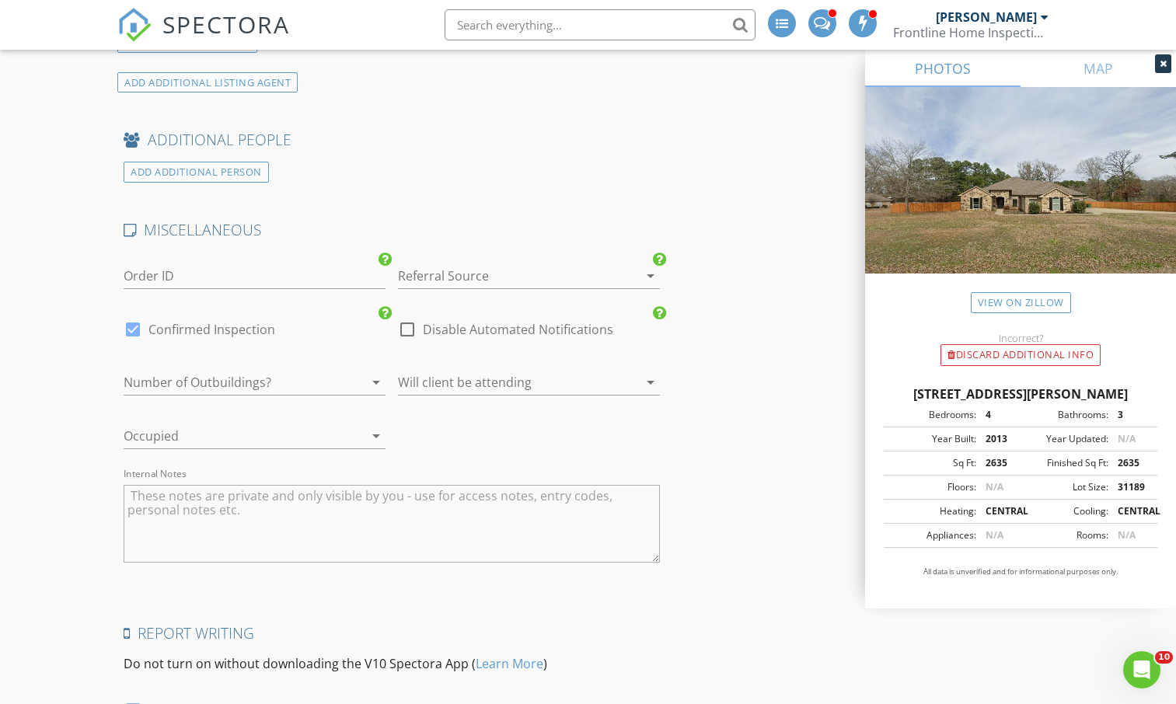
click at [454, 373] on div at bounding box center [507, 382] width 218 height 25
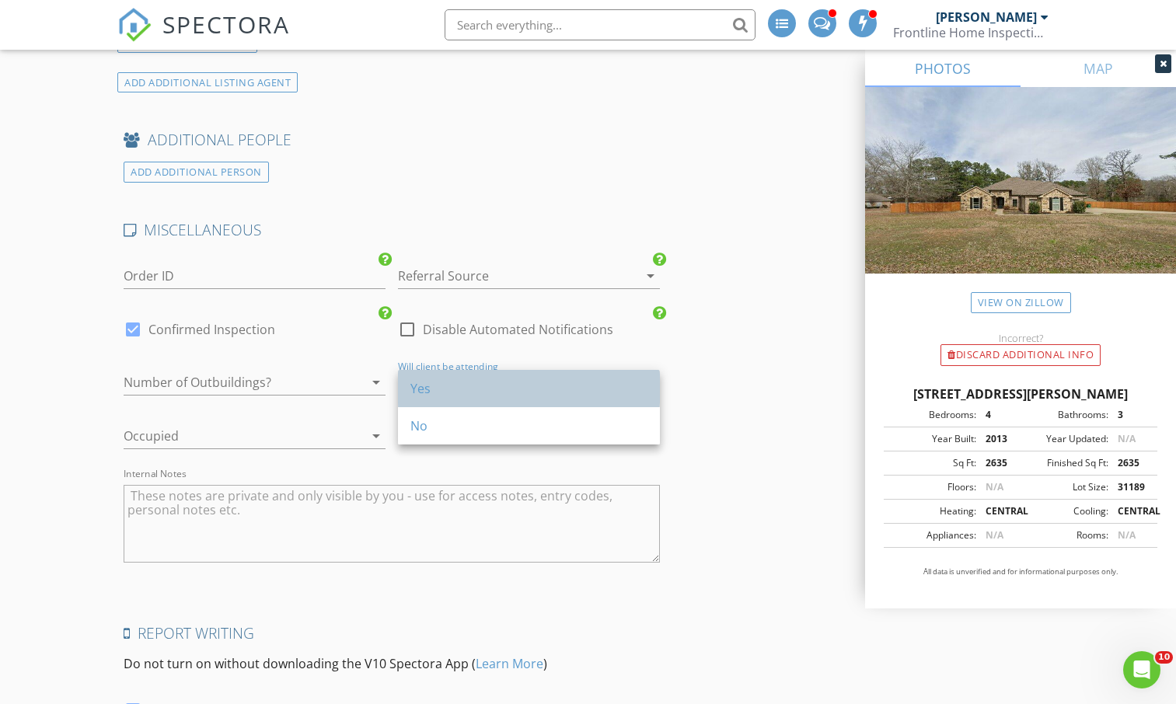
click at [435, 396] on div "Yes" at bounding box center [528, 388] width 237 height 19
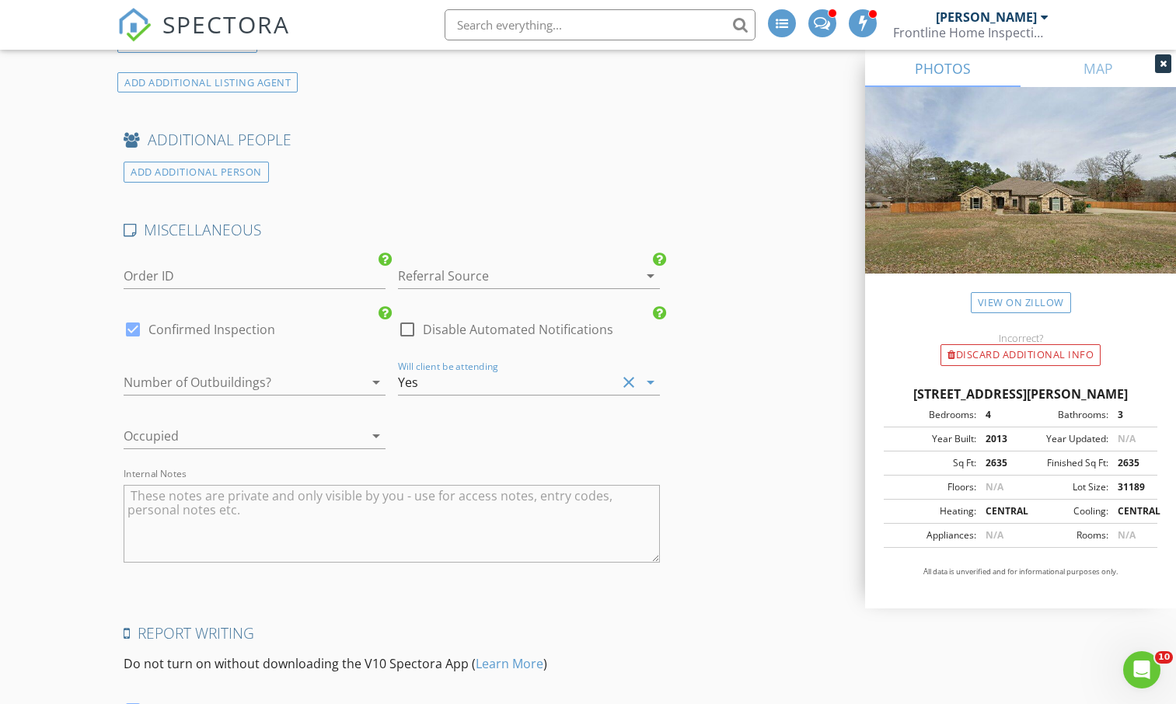
click at [337, 437] on div at bounding box center [233, 436] width 218 height 25
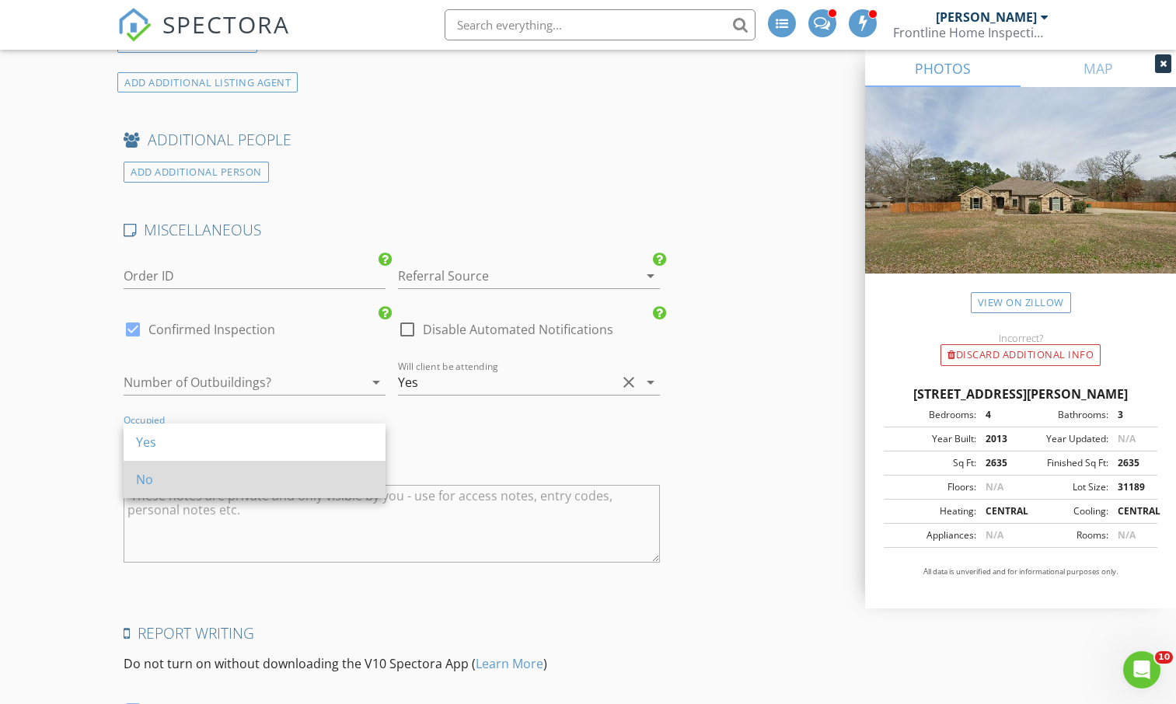
click at [221, 468] on div "No" at bounding box center [254, 479] width 237 height 37
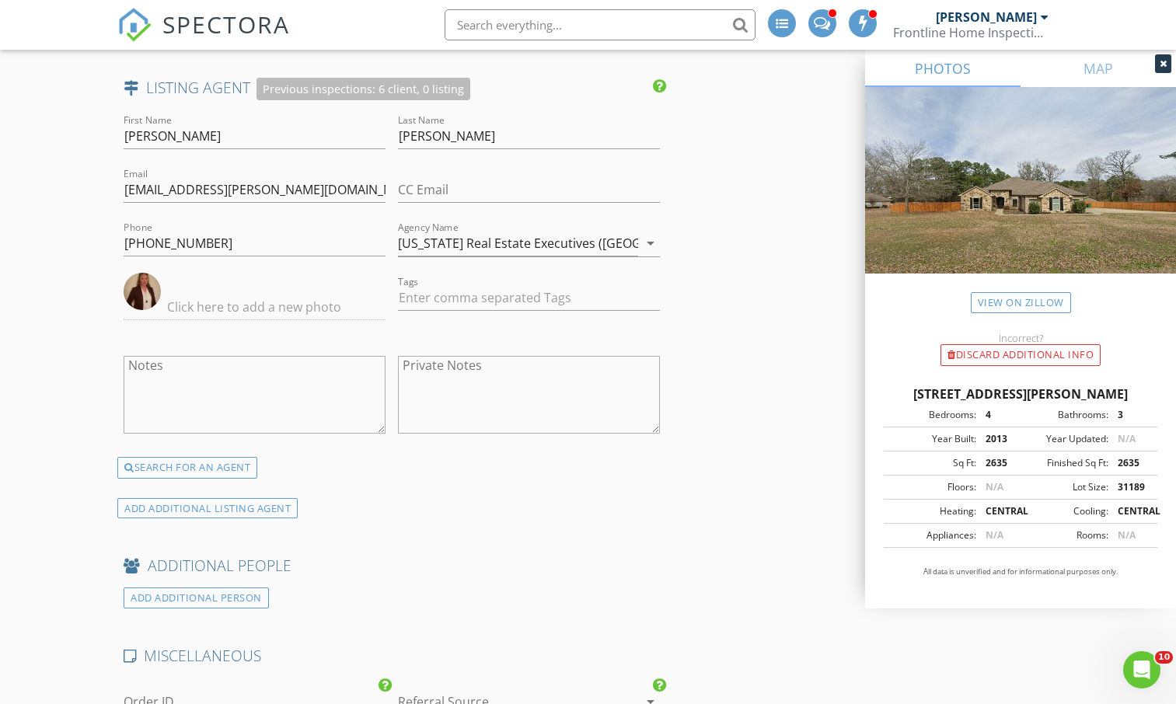
scroll to position [2417, 0]
click at [195, 473] on div "SEARCH FOR AN AGENT" at bounding box center [187, 467] width 140 height 22
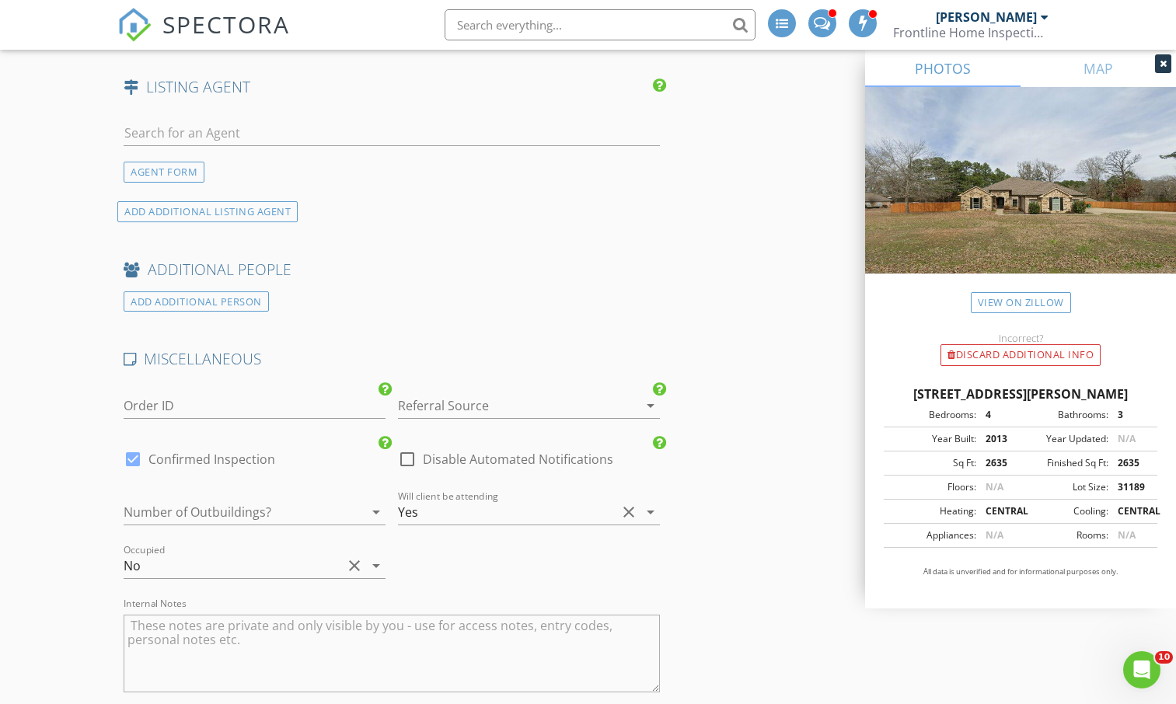
scroll to position [2272, 0]
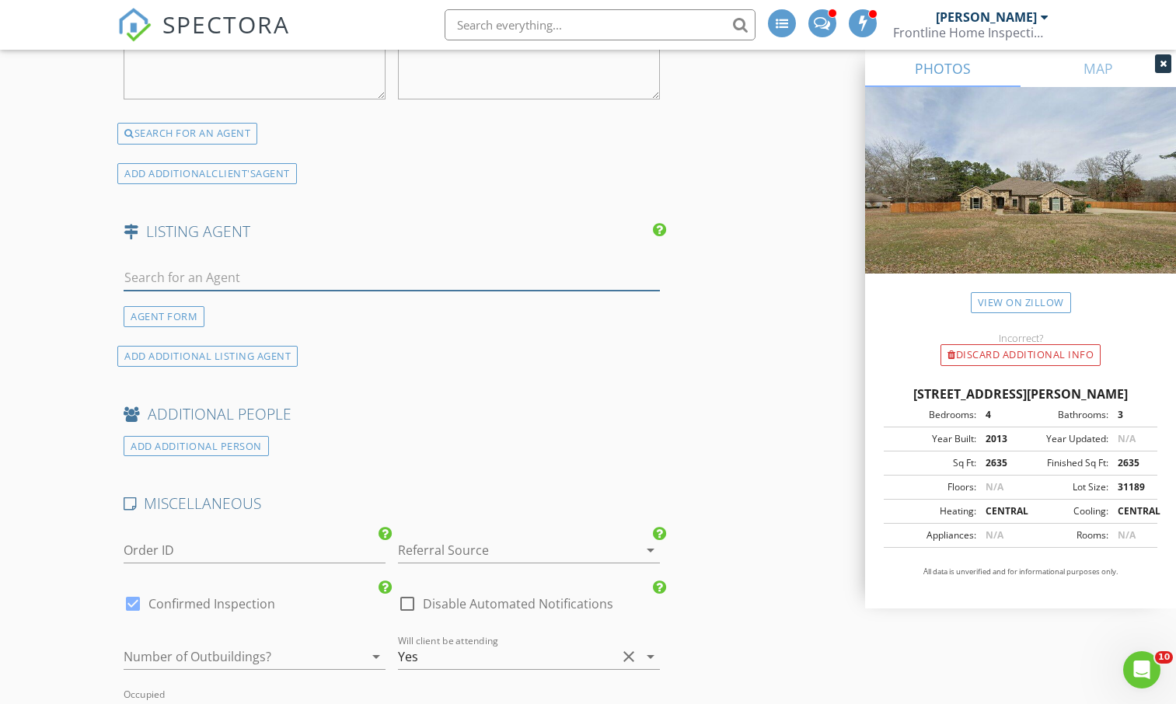
click at [298, 279] on input "text" at bounding box center [392, 278] width 536 height 26
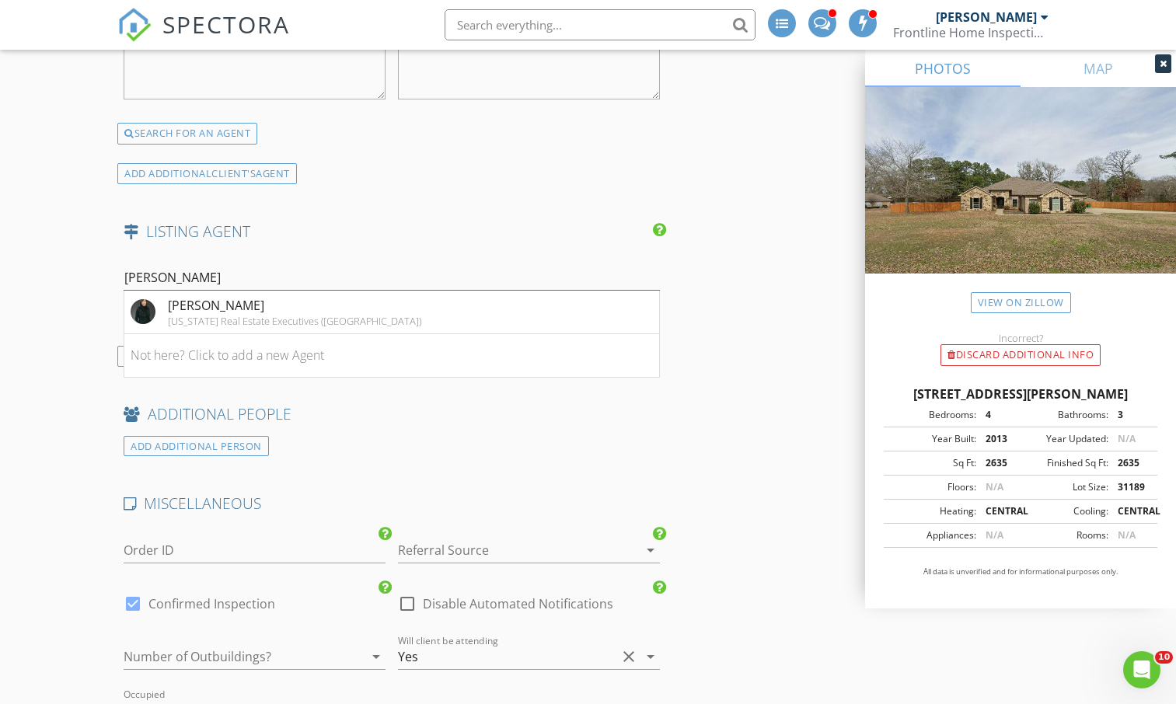
type input "Donna Ko"
click at [211, 310] on div "Donna Koerner" at bounding box center [294, 305] width 253 height 19
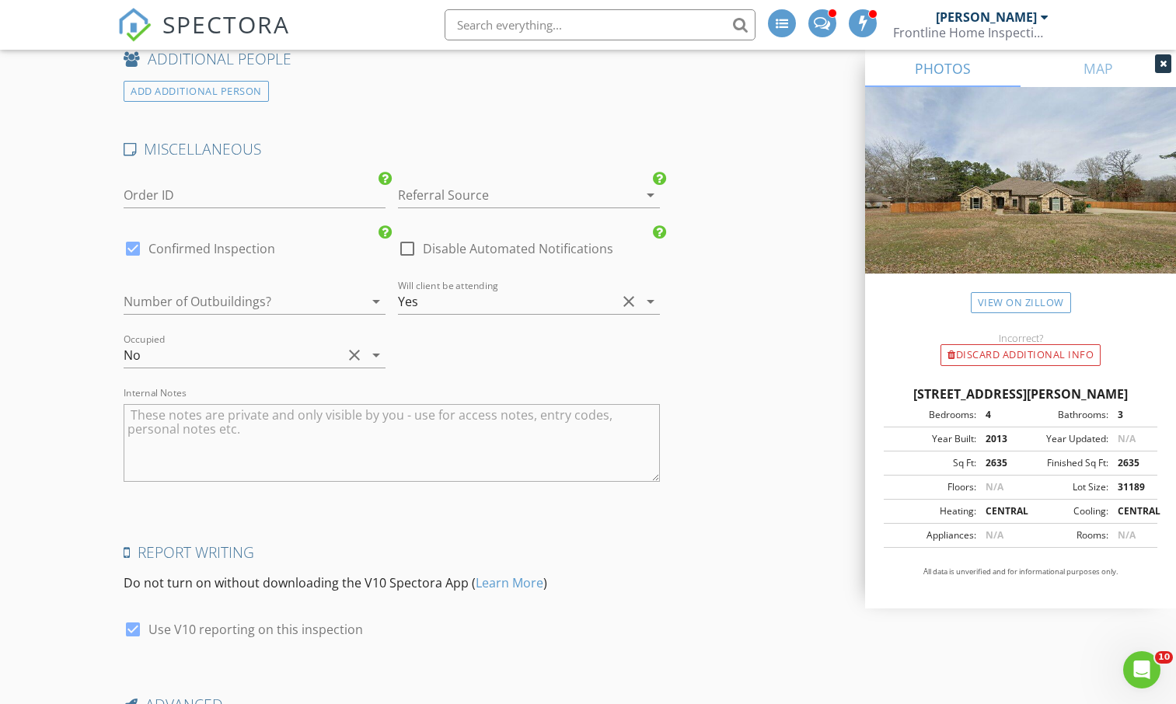
scroll to position [3094, 0]
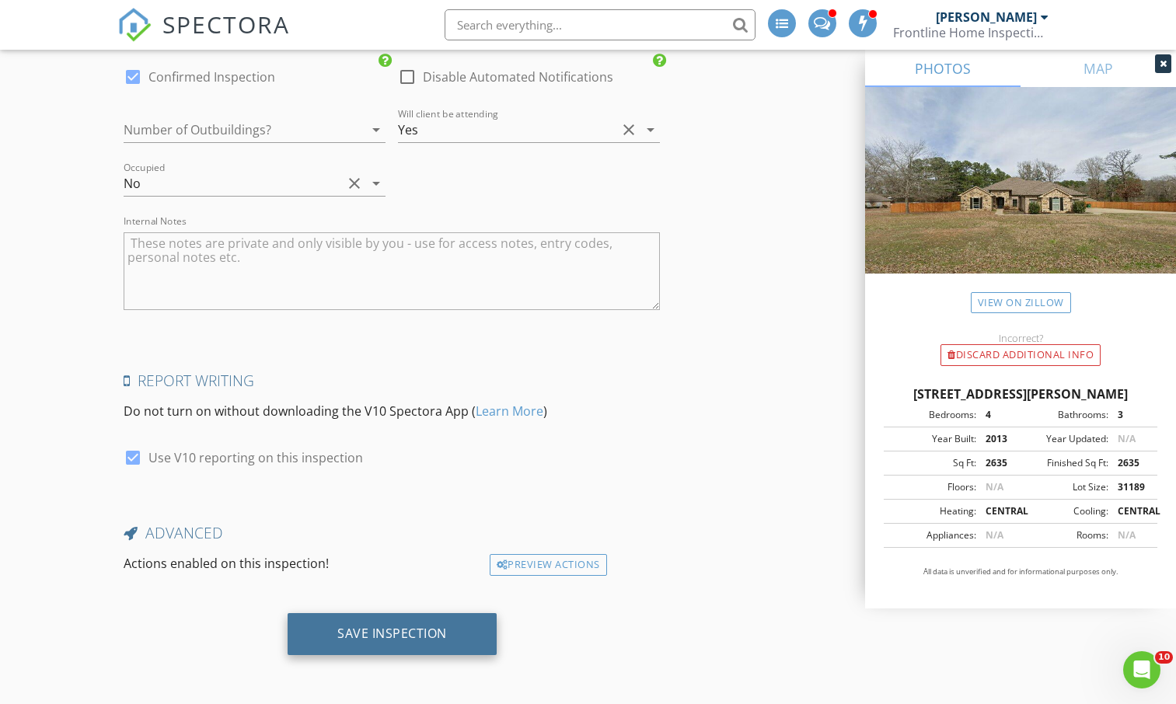
click at [367, 635] on div "Save Inspection" at bounding box center [392, 634] width 110 height 16
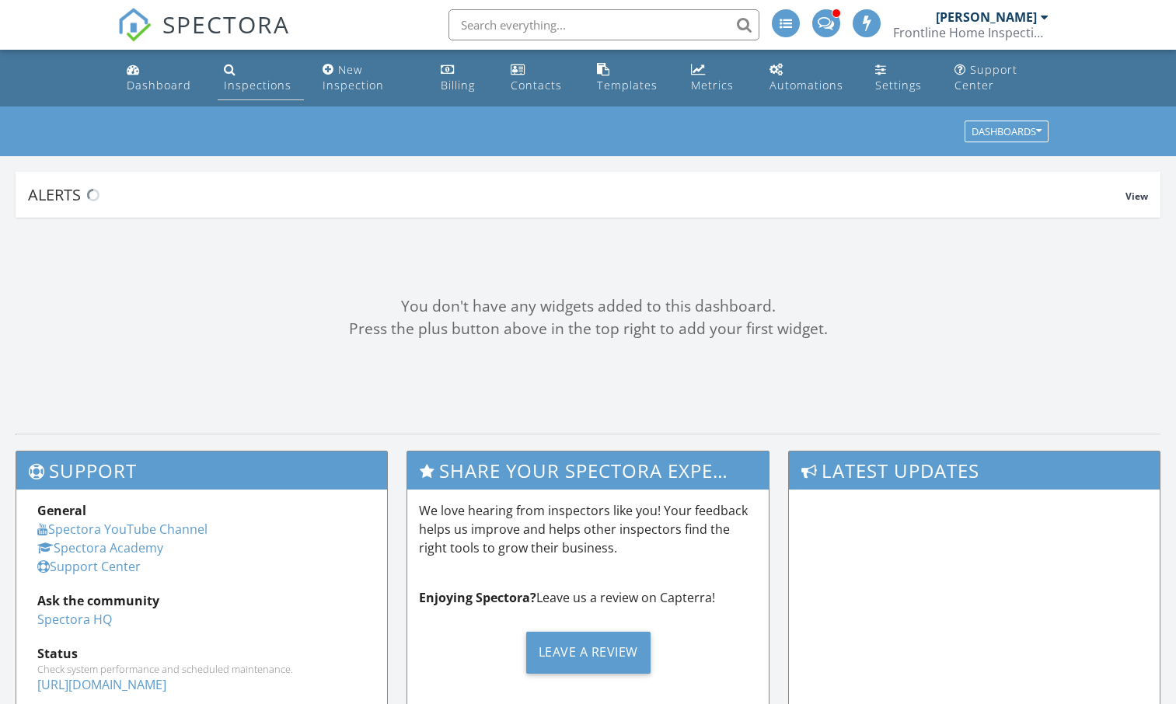
click at [240, 79] on div "Inspections" at bounding box center [258, 85] width 68 height 15
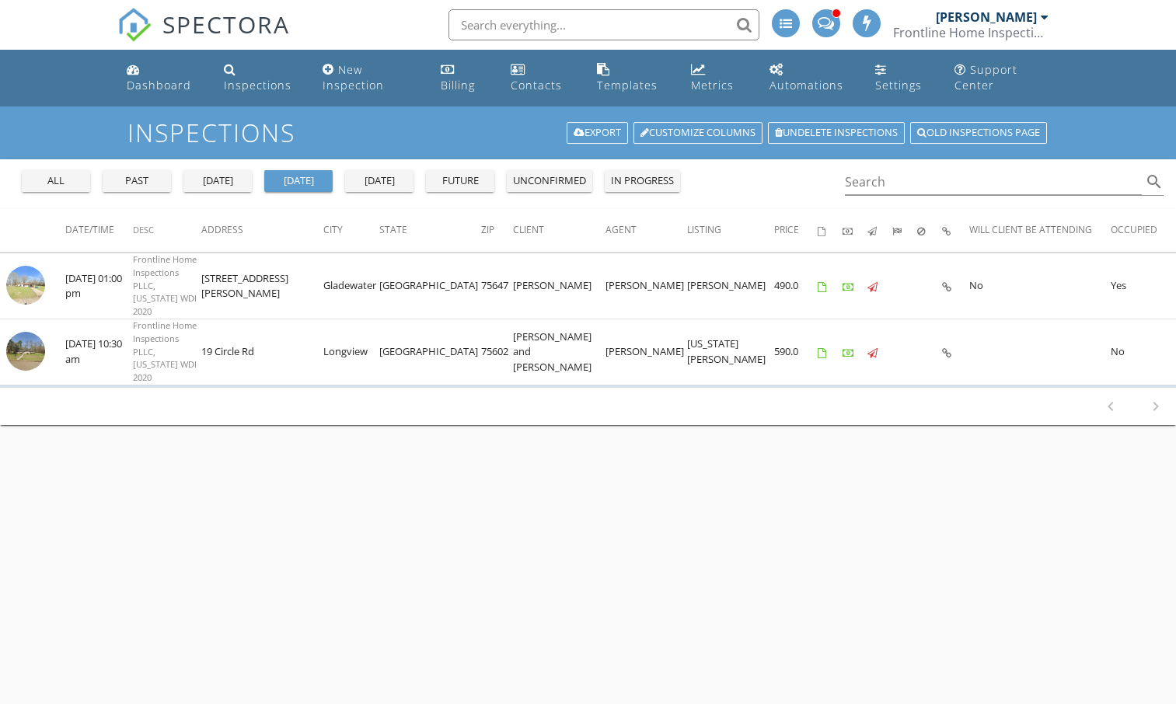
click at [119, 182] on div "past" at bounding box center [137, 181] width 56 height 16
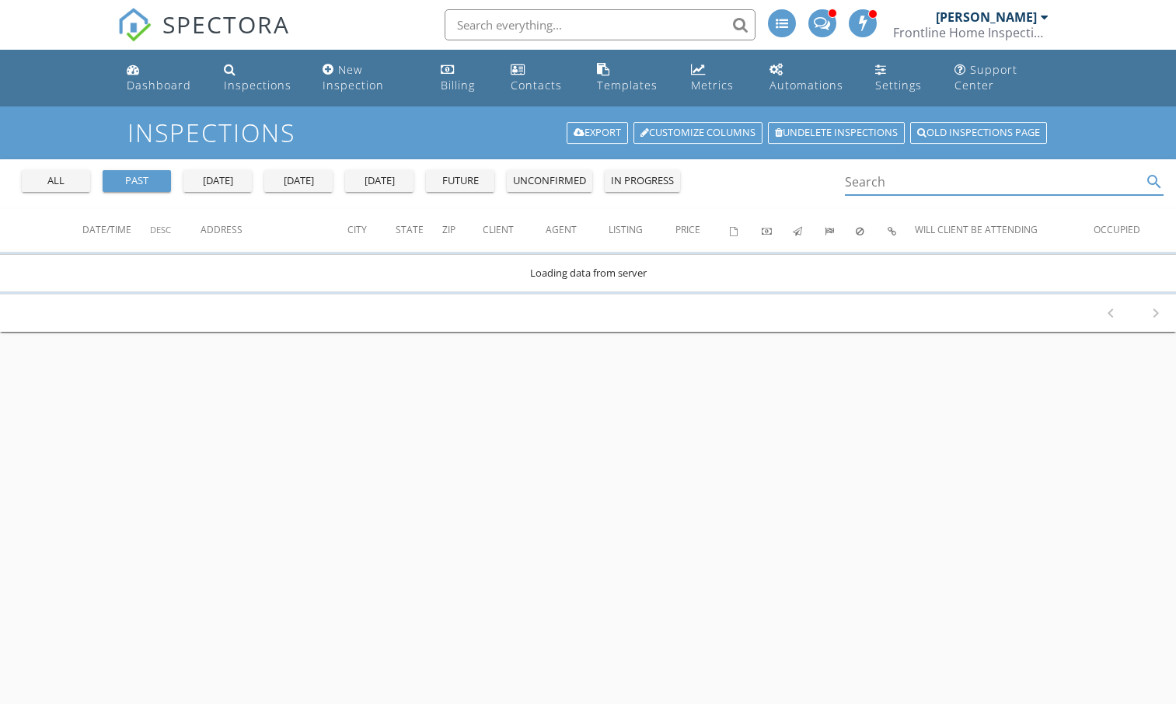
click at [854, 190] on input "Search" at bounding box center [994, 182] width 298 height 26
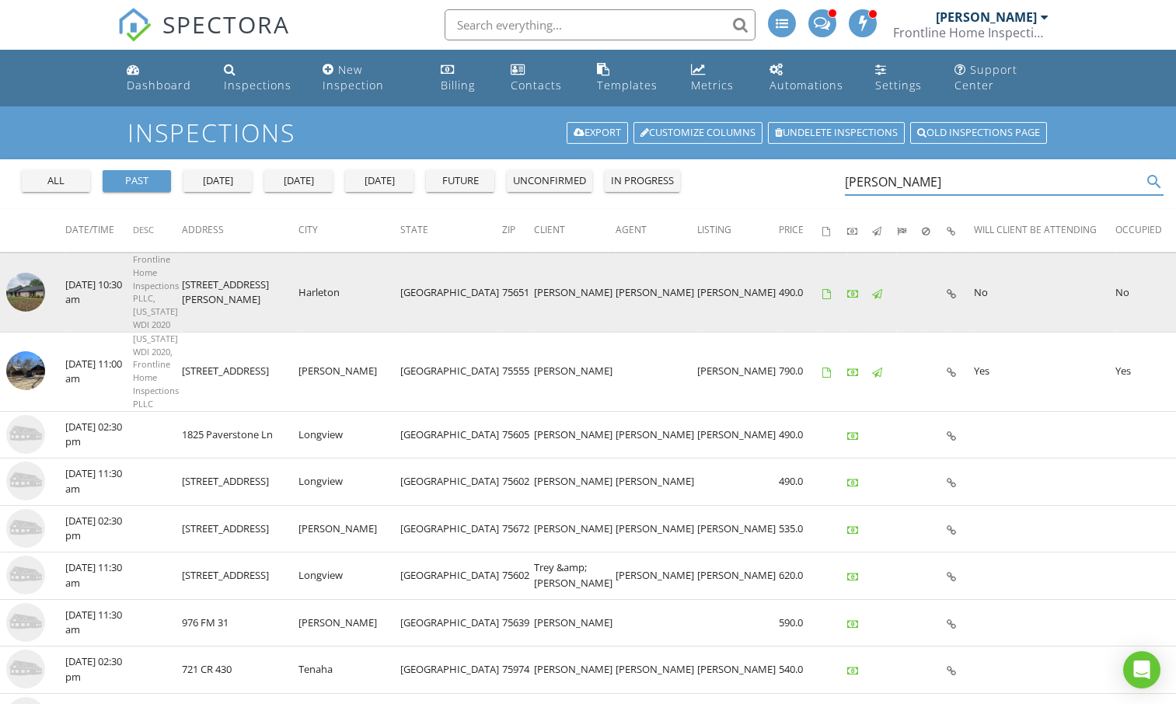
type input "baker"
click at [32, 279] on img at bounding box center [25, 292] width 39 height 39
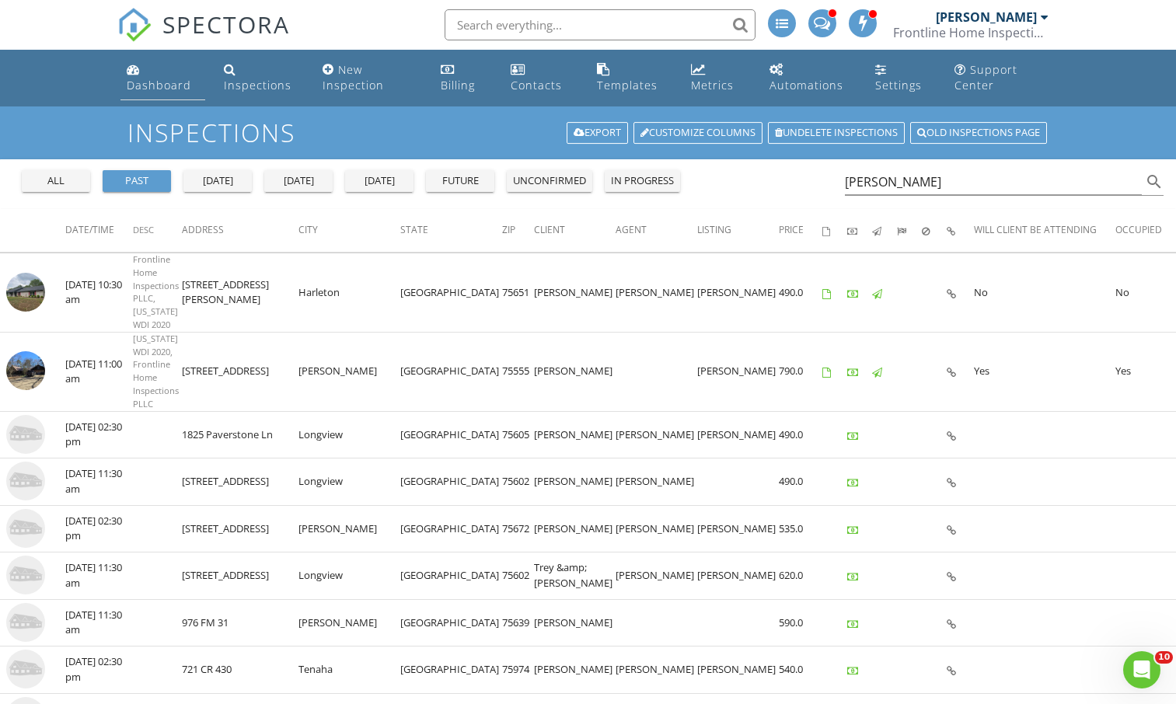
click at [153, 68] on link "Dashboard" at bounding box center [162, 78] width 85 height 44
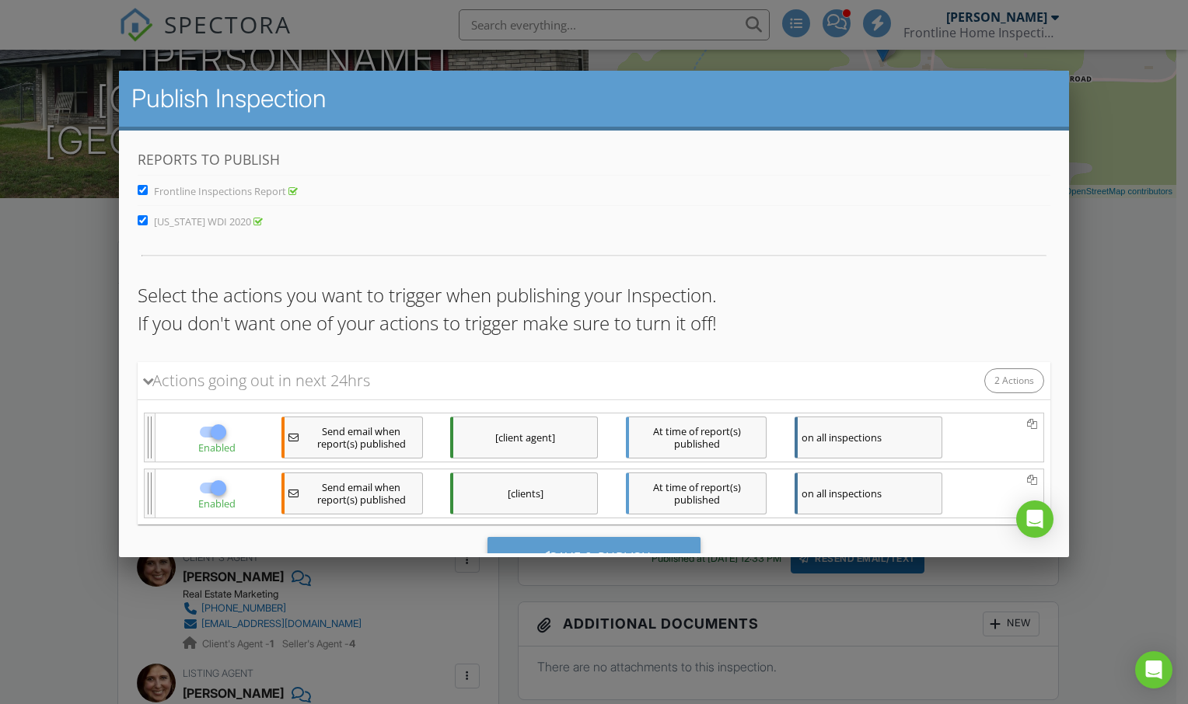
click at [142, 187] on input "Frontline Inspections Report" at bounding box center [142, 189] width 10 height 10
checkbox input "false"
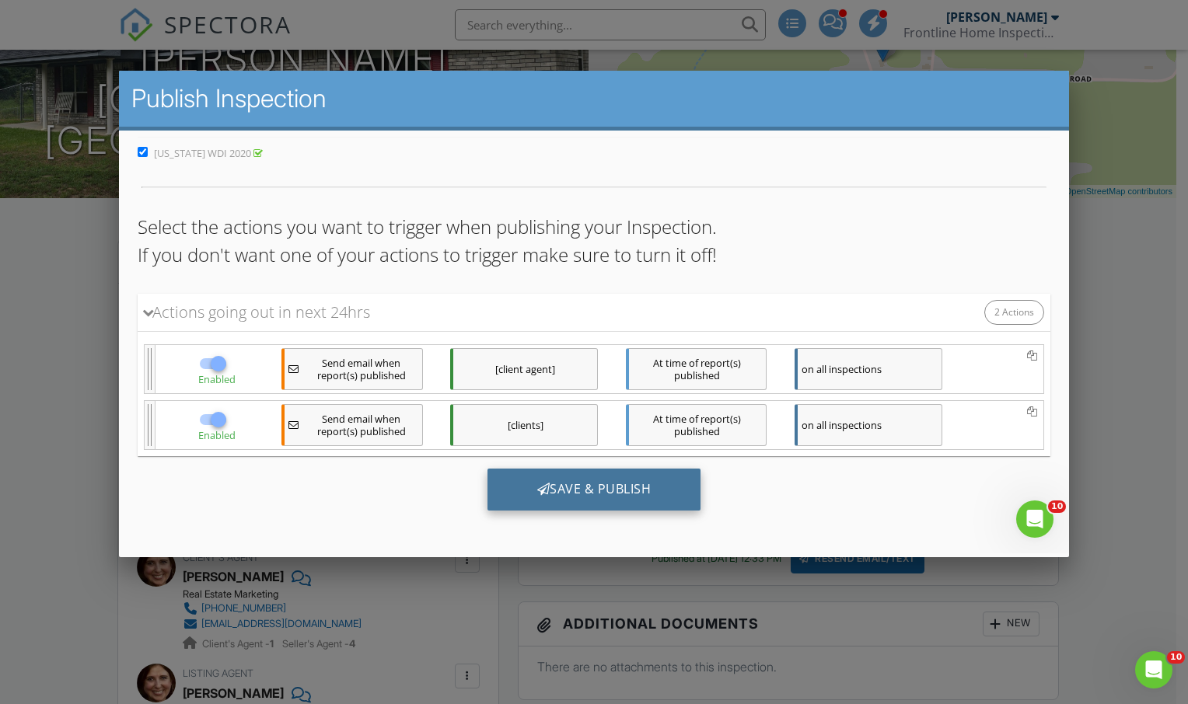
click at [551, 490] on div "Save & Publish" at bounding box center [594, 489] width 214 height 42
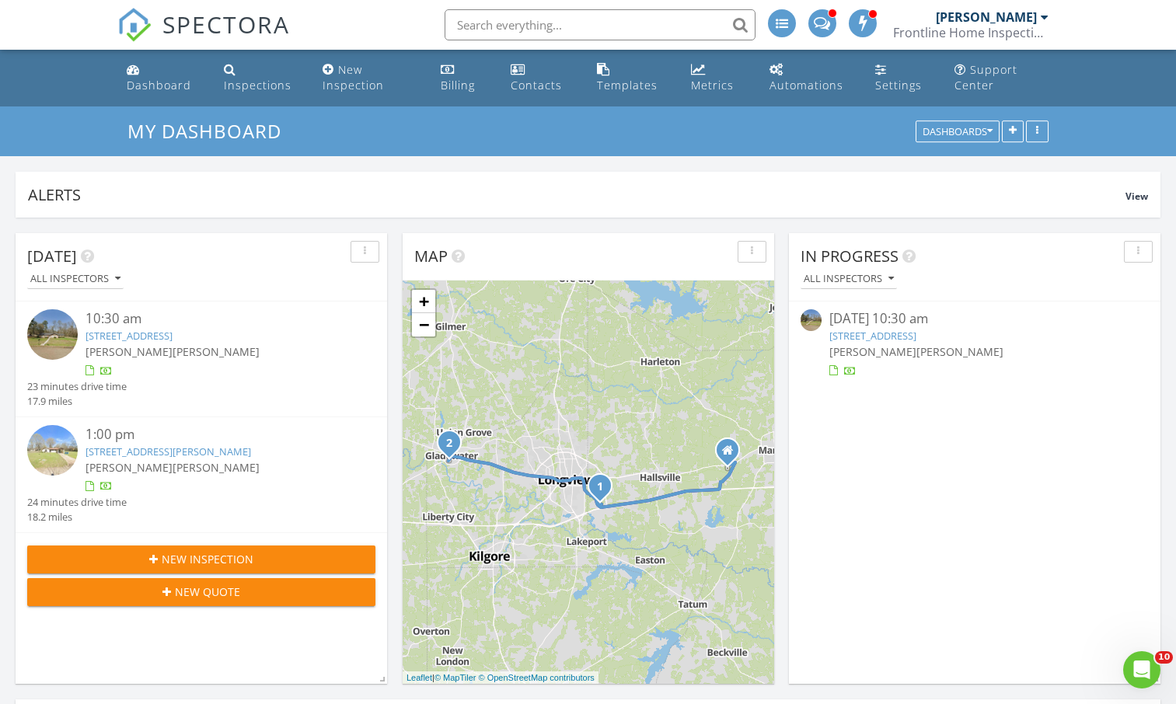
click at [876, 334] on link "19 Circle Rd, Longview, TX 75602" at bounding box center [872, 336] width 87 height 14
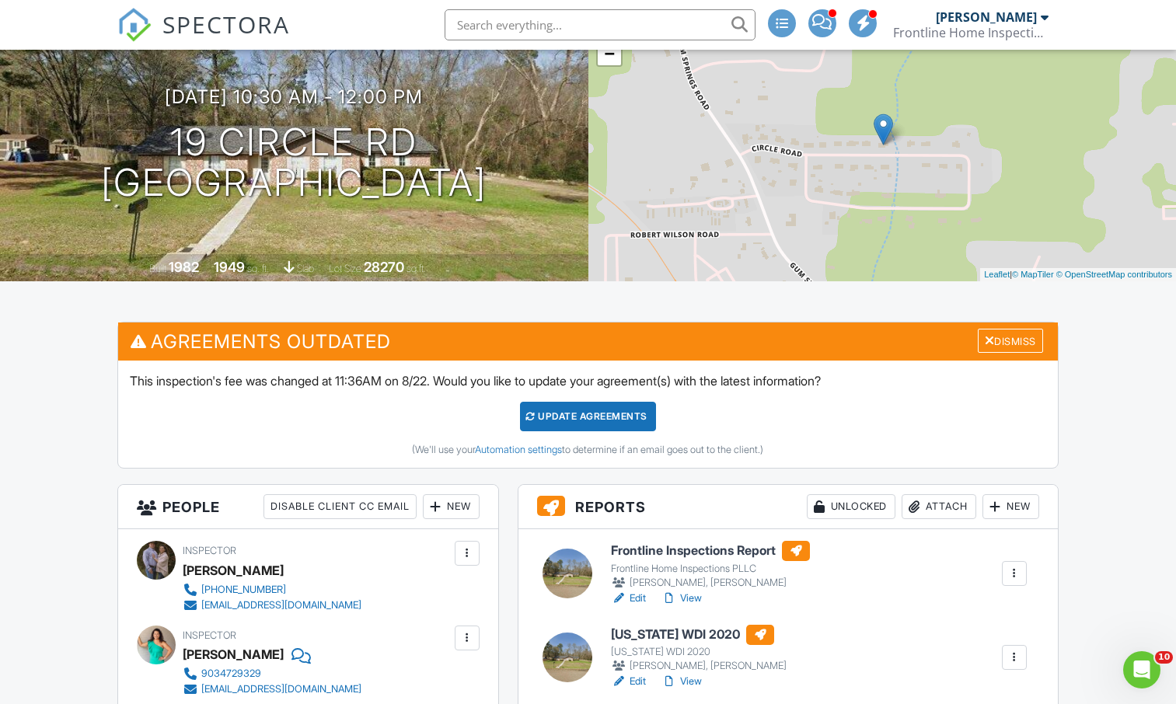
scroll to position [151, 0]
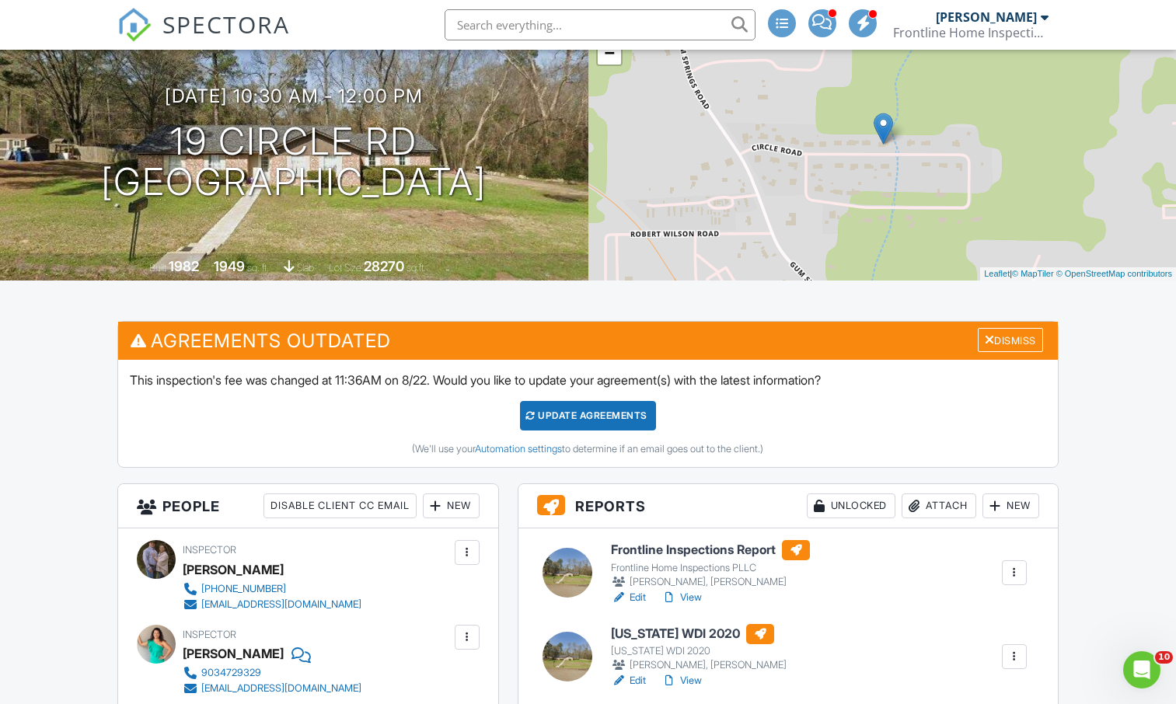
click at [696, 591] on link "View" at bounding box center [681, 598] width 40 height 16
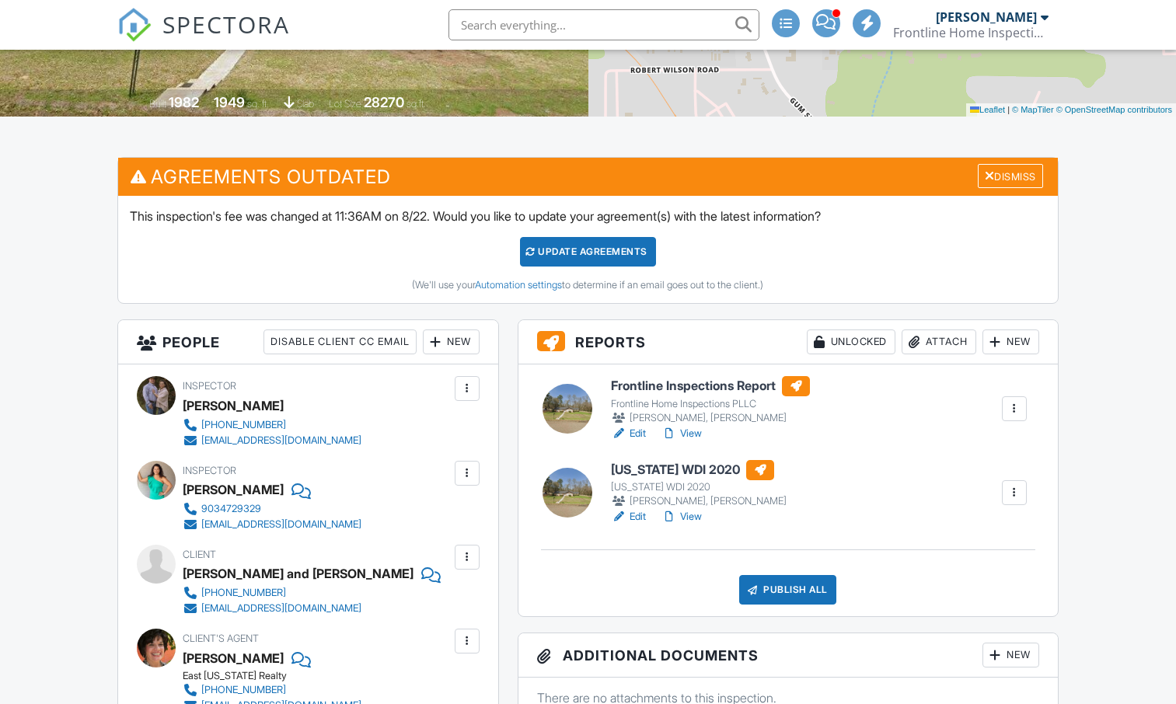
scroll to position [315, 0]
click at [985, 175] on div at bounding box center [990, 175] width 10 height 12
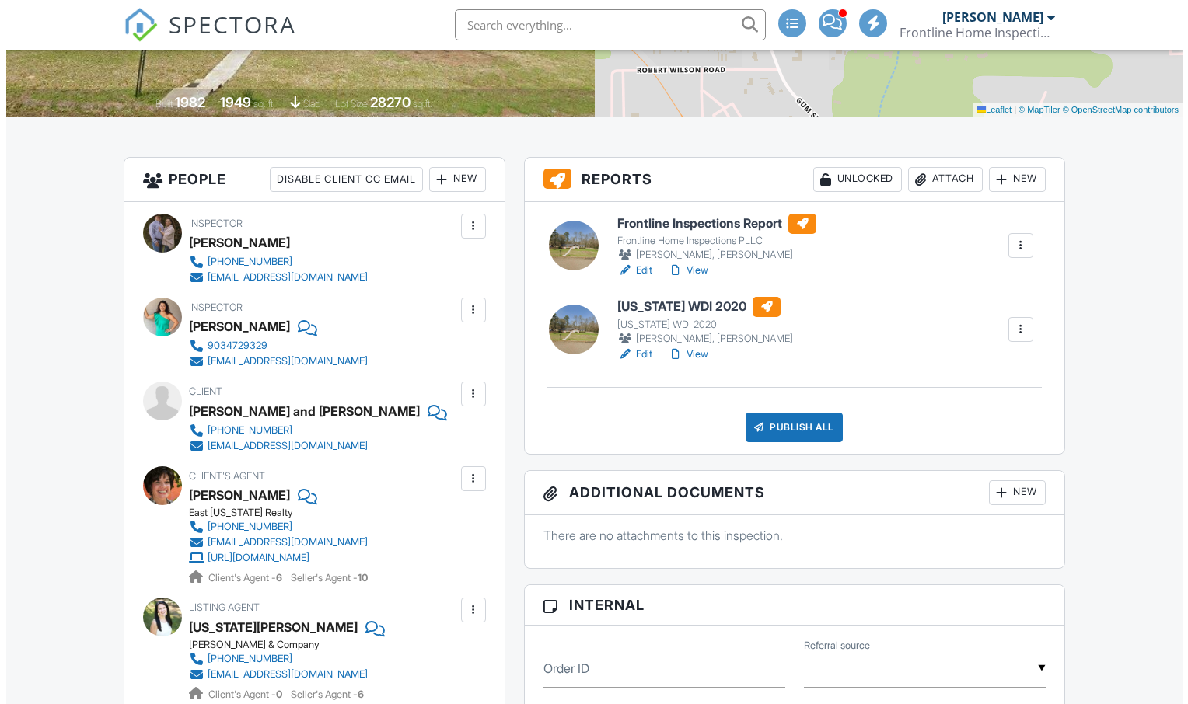
scroll to position [0, 0]
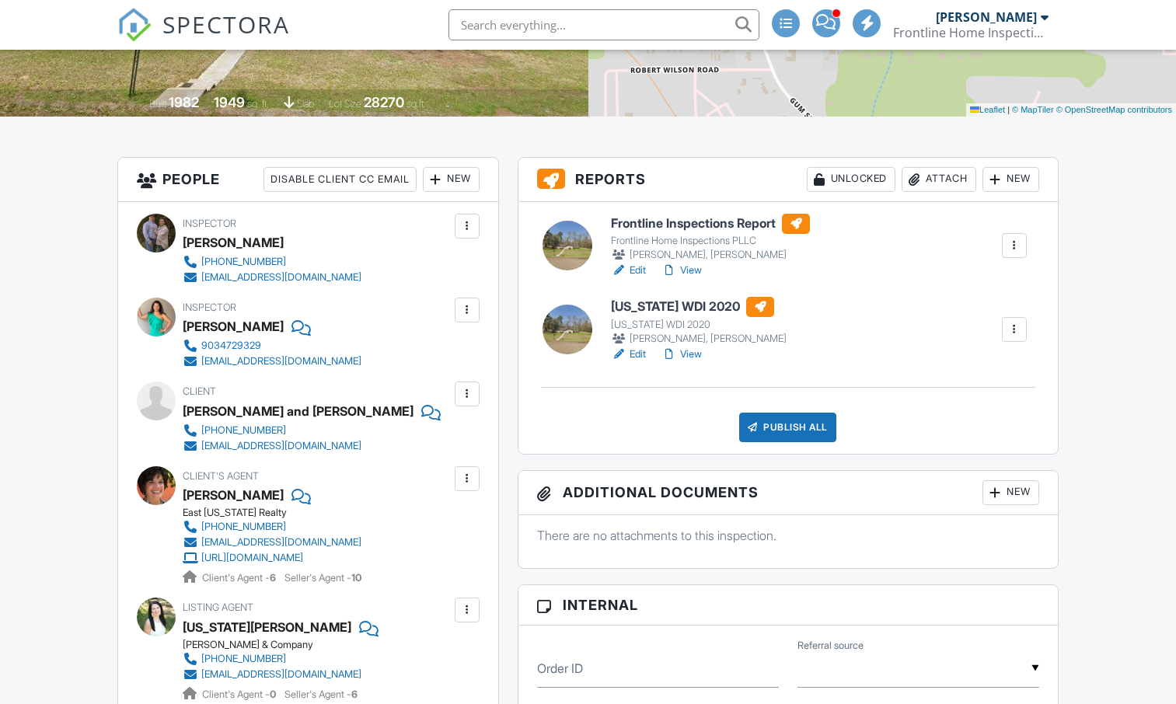
click at [781, 424] on div "Publish All" at bounding box center [787, 428] width 97 height 30
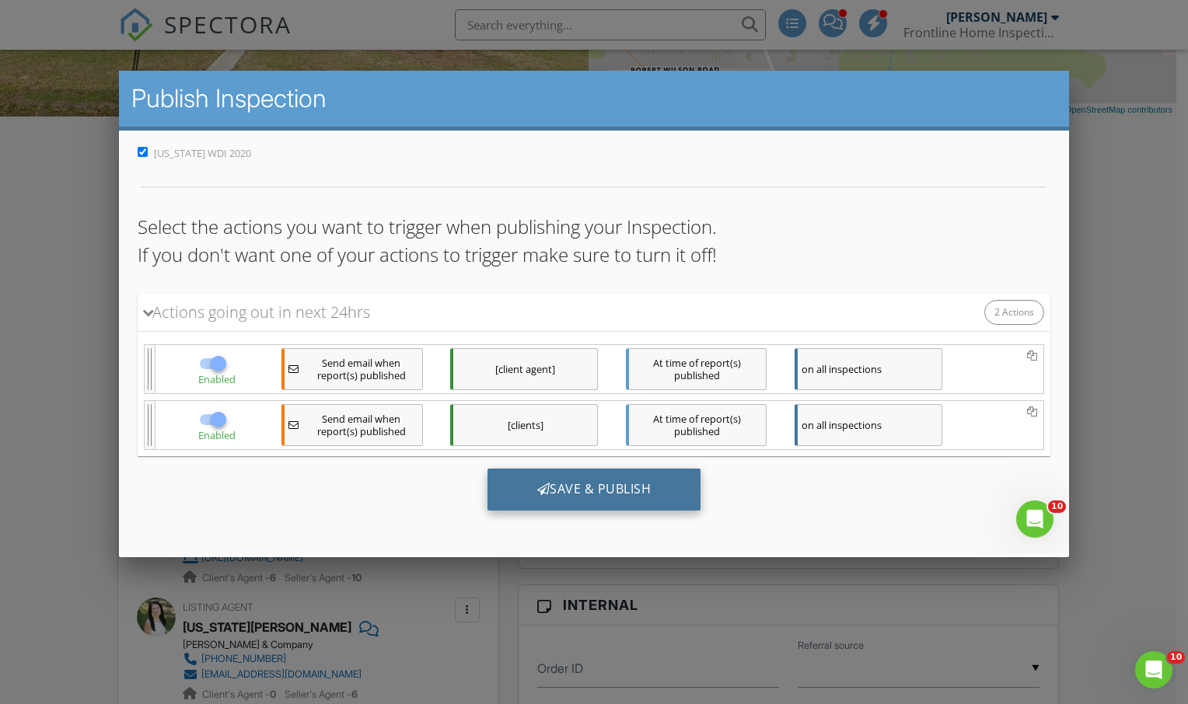
click at [592, 488] on div "Save & Publish" at bounding box center [594, 489] width 214 height 42
